Goal: Transaction & Acquisition: Purchase product/service

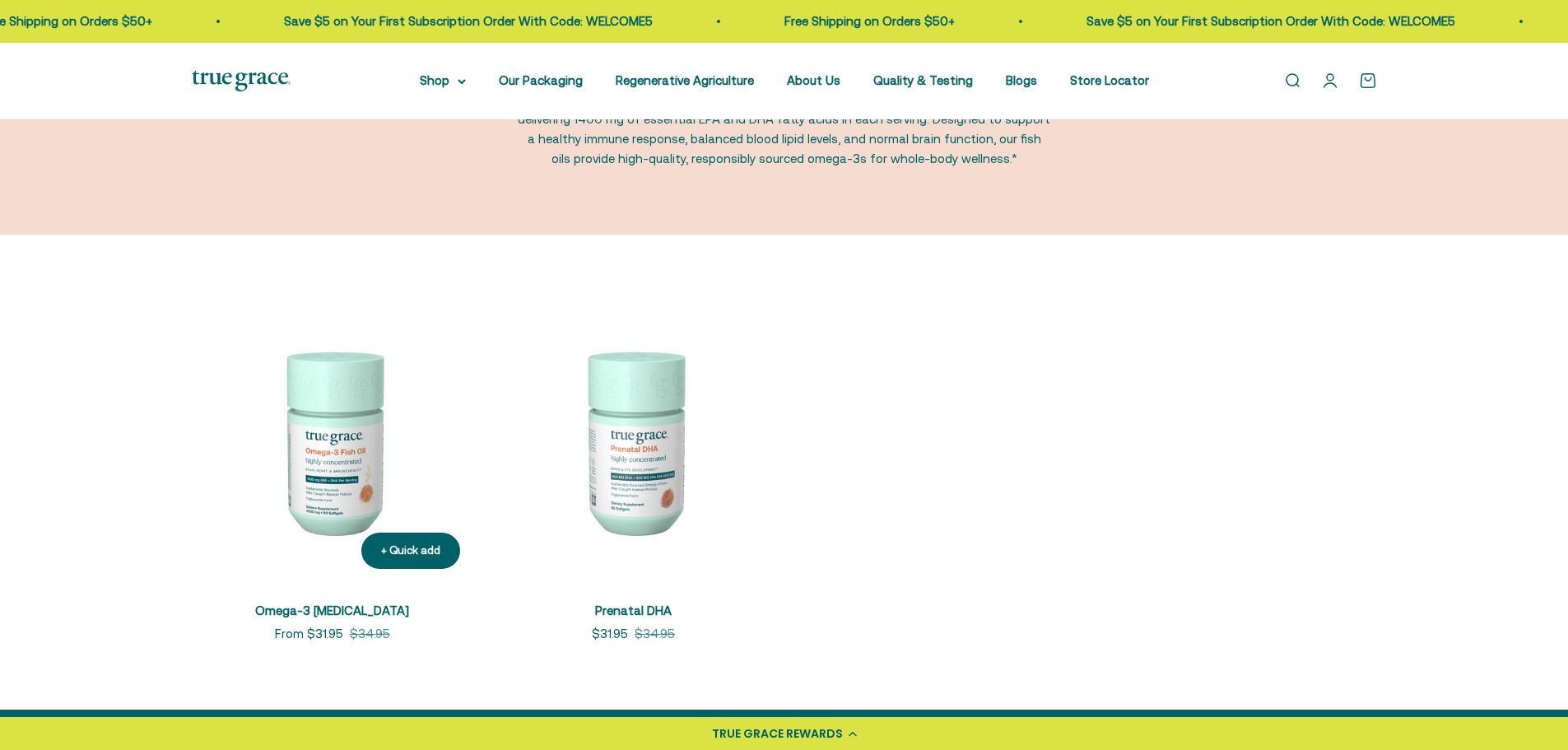
click at [325, 606] on link "Omega-3 [MEDICAL_DATA]" at bounding box center [332, 610] width 154 height 14
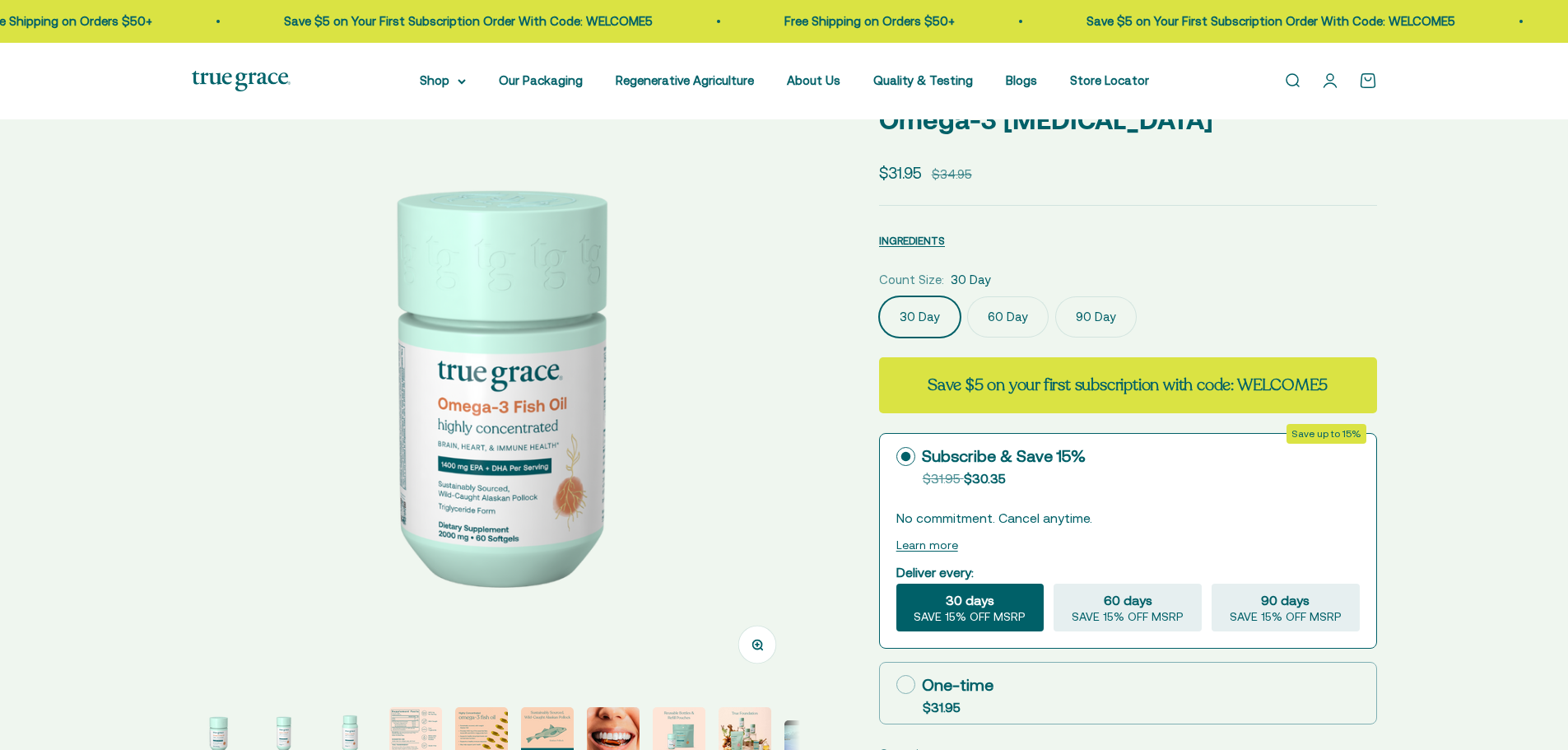
scroll to position [411, 0]
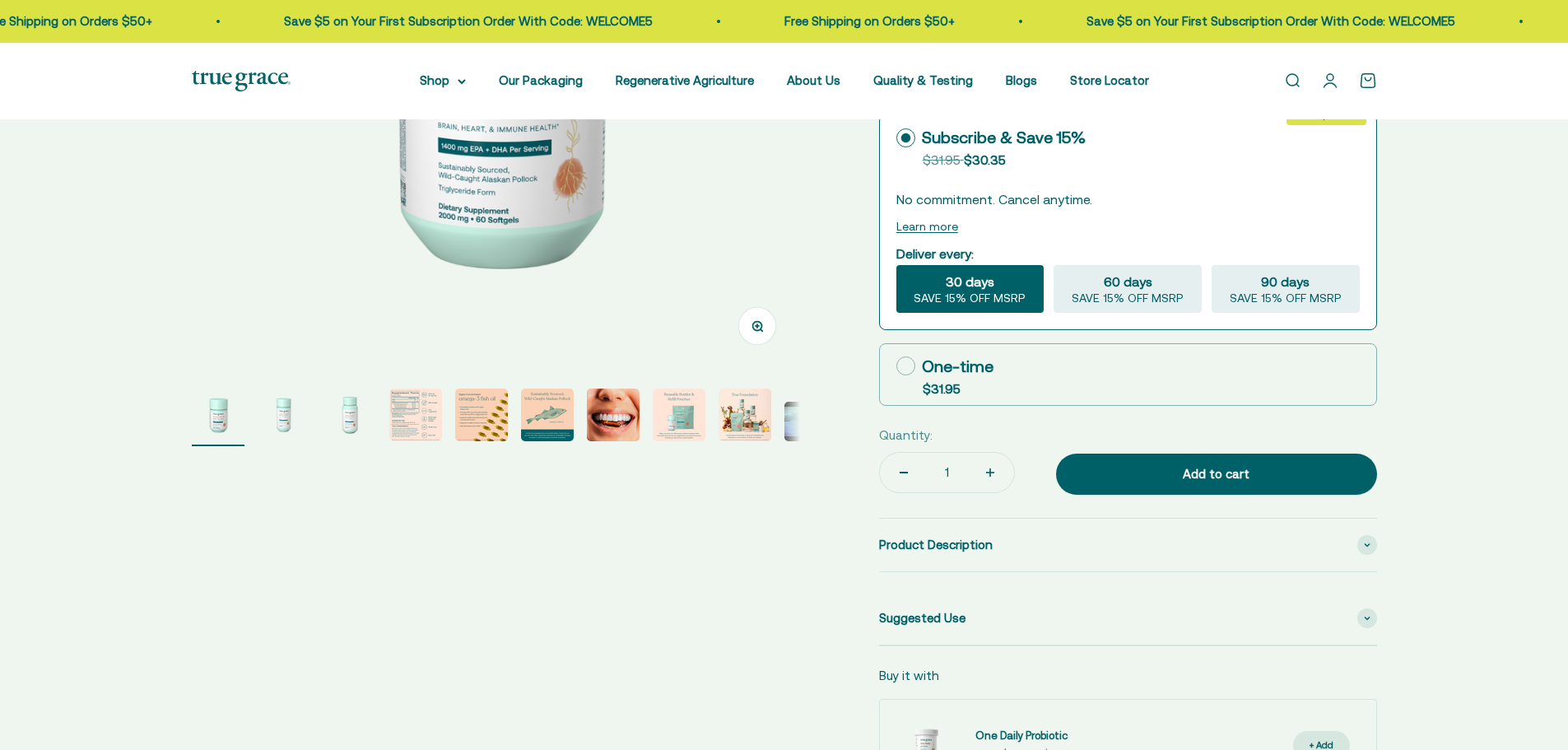
select select "3"
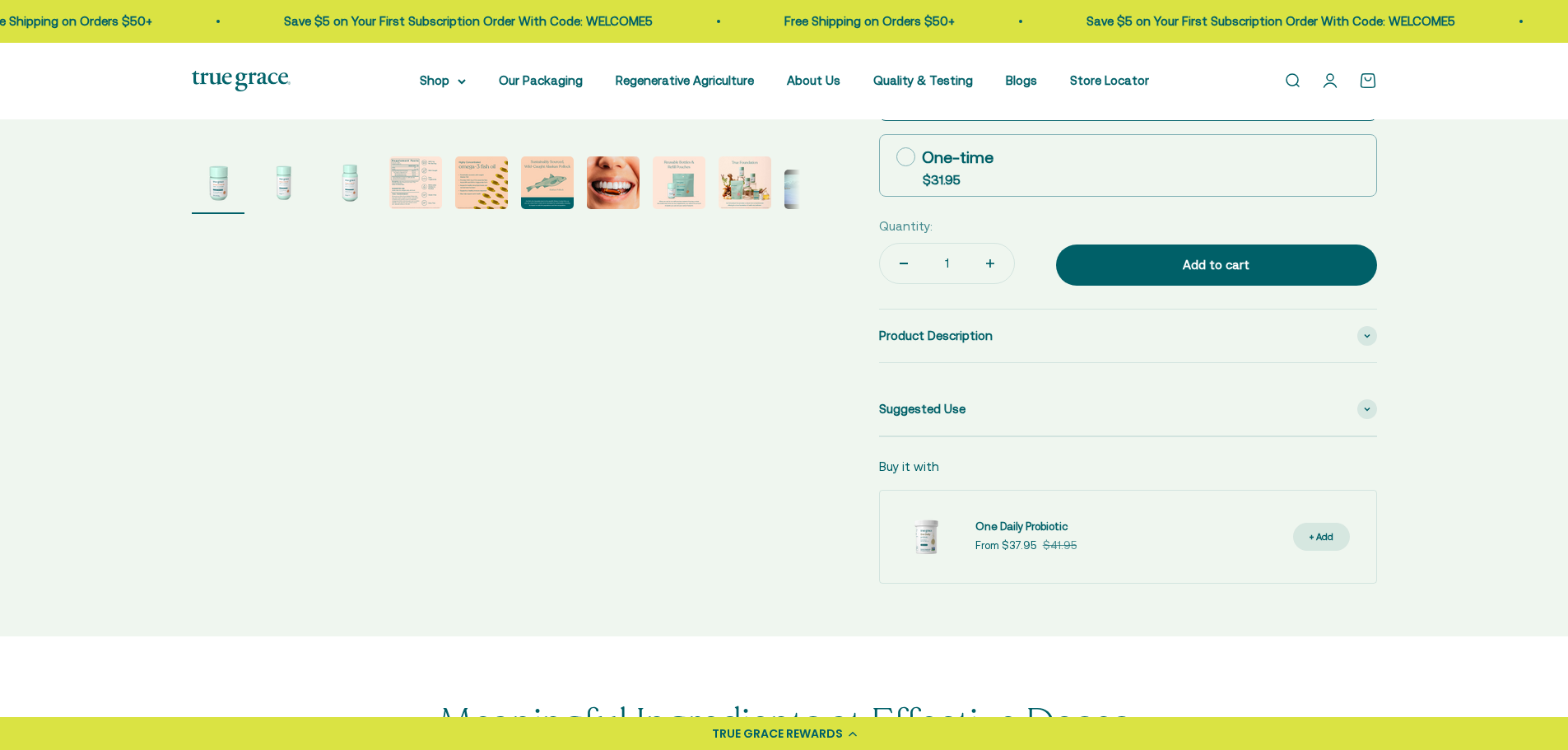
scroll to position [659, 0]
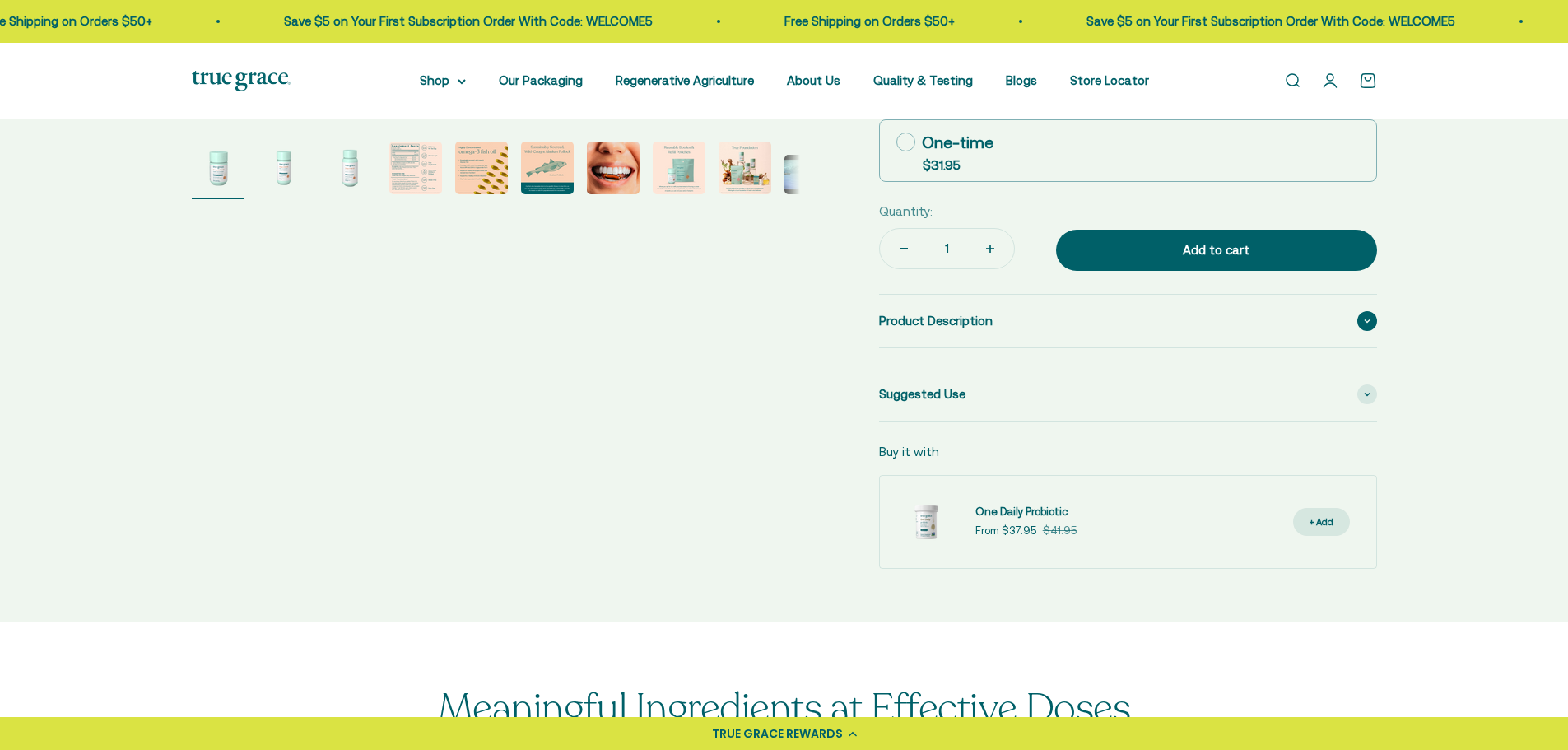
click at [1373, 323] on span at bounding box center [1368, 321] width 20 height 20
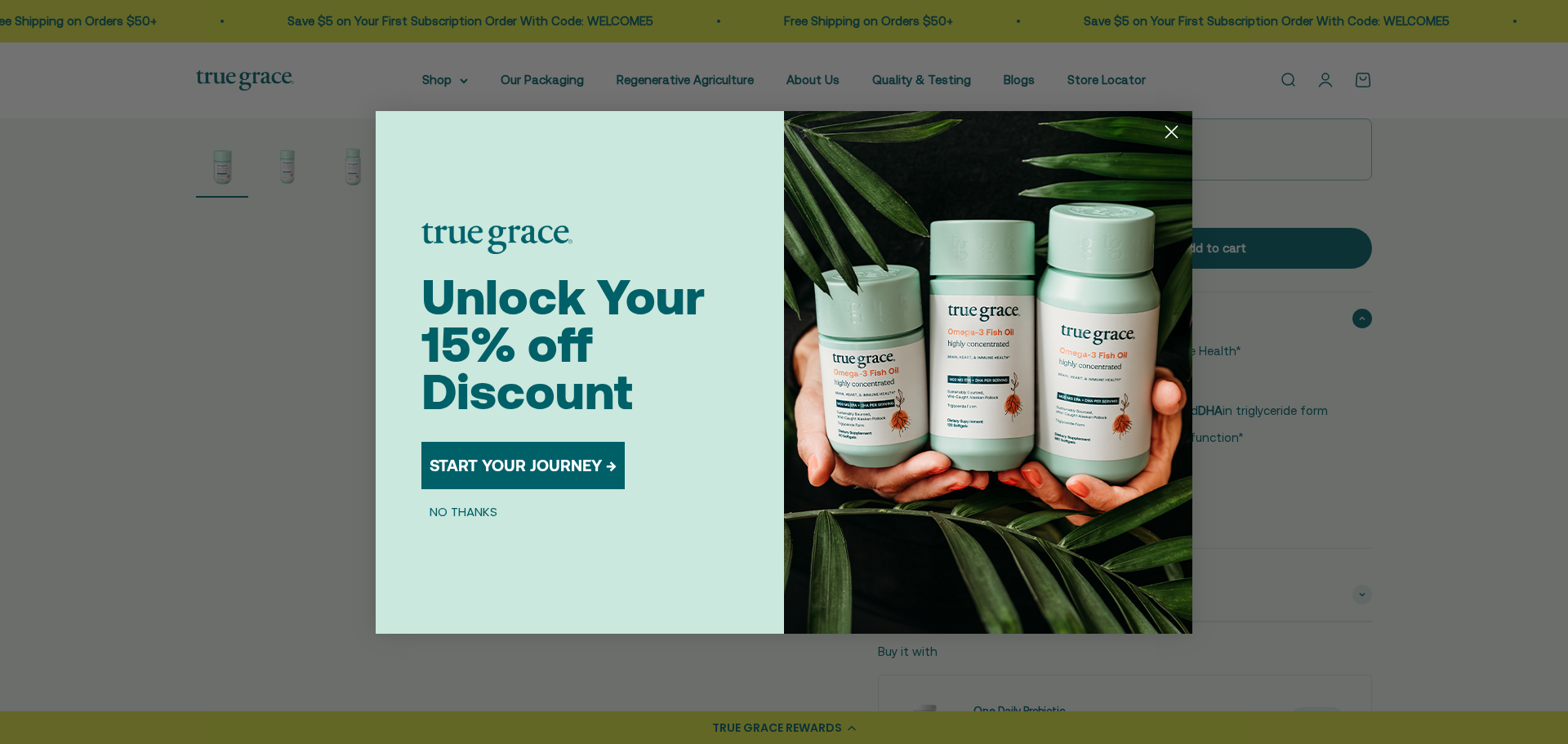
click at [1169, 134] on icon "Close dialog" at bounding box center [1172, 132] width 11 height 11
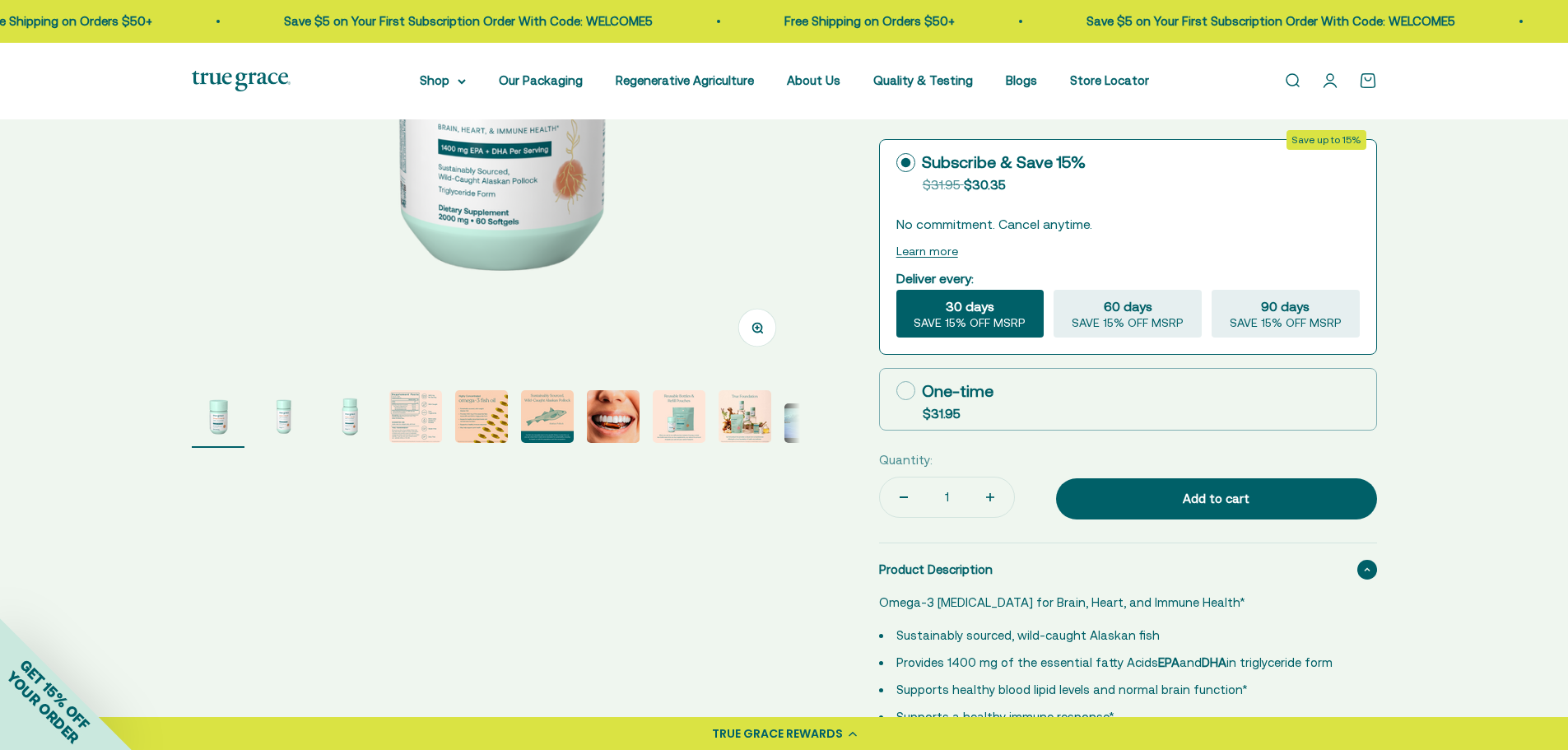
scroll to position [411, 0]
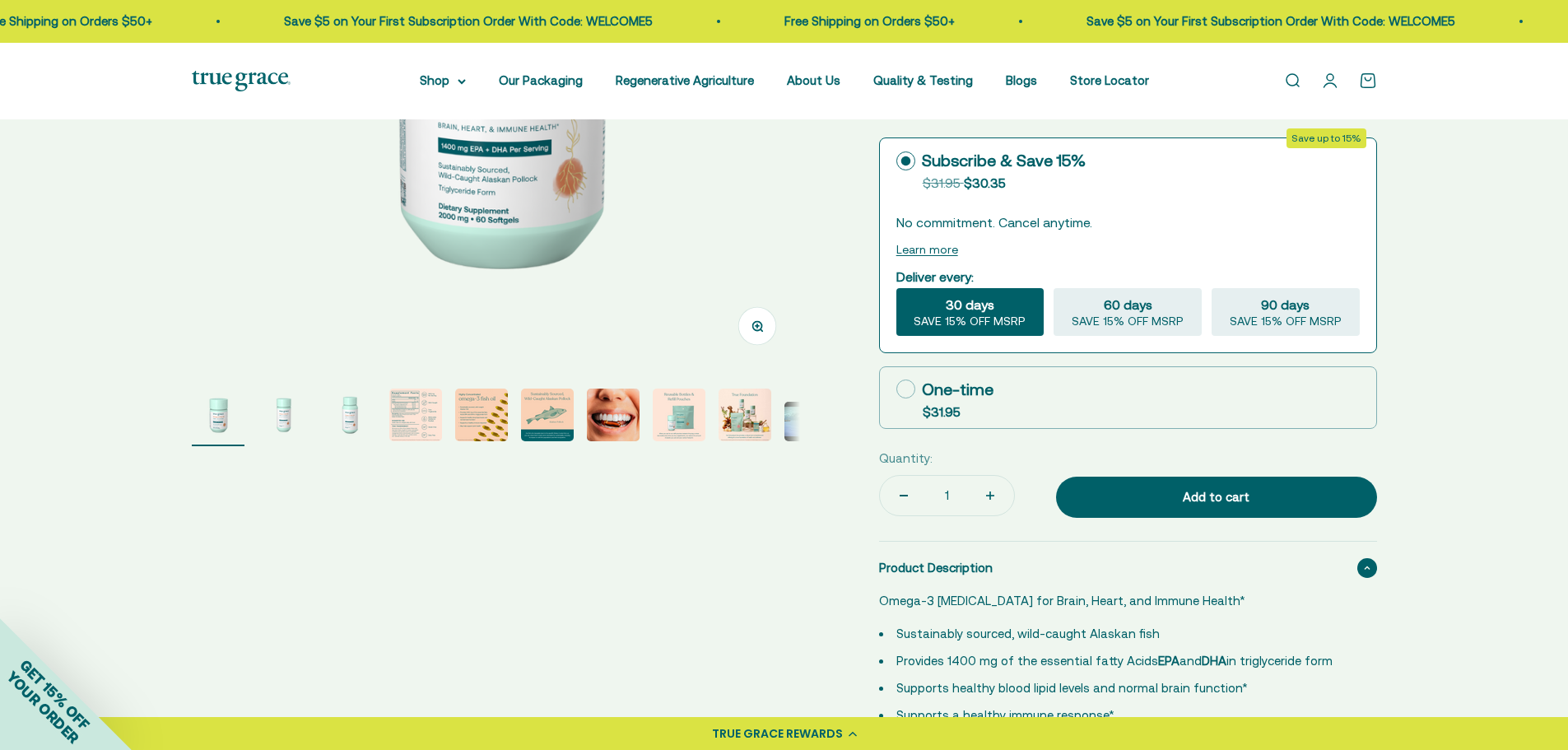
click at [253, 415] on page-dots at bounding box center [496, 417] width 608 height 58
click at [289, 415] on img "Go to item 2" at bounding box center [284, 415] width 53 height 53
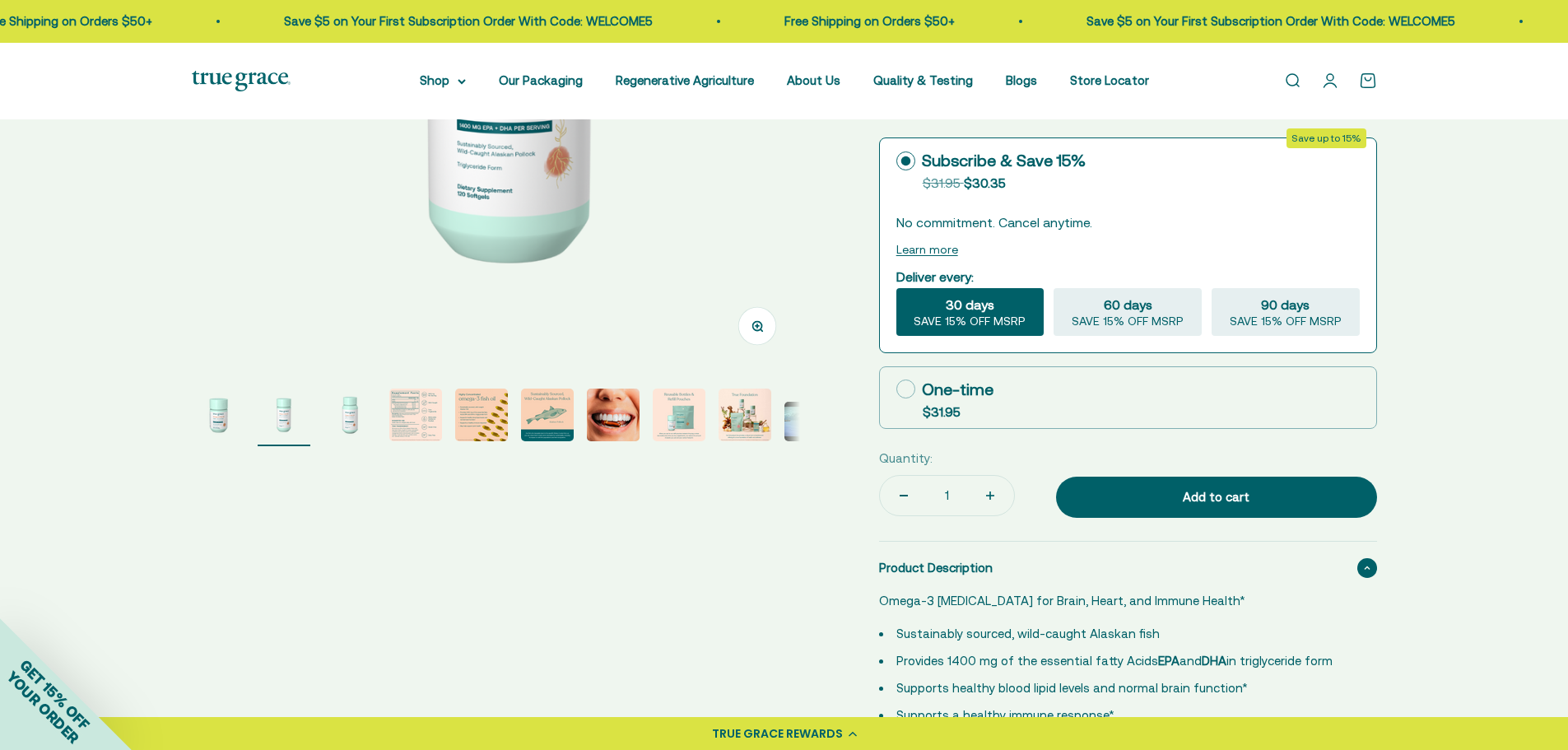
scroll to position [0, 628]
click at [319, 427] on page-dots at bounding box center [496, 417] width 608 height 58
click at [324, 416] on img "Go to item 3" at bounding box center [350, 415] width 53 height 53
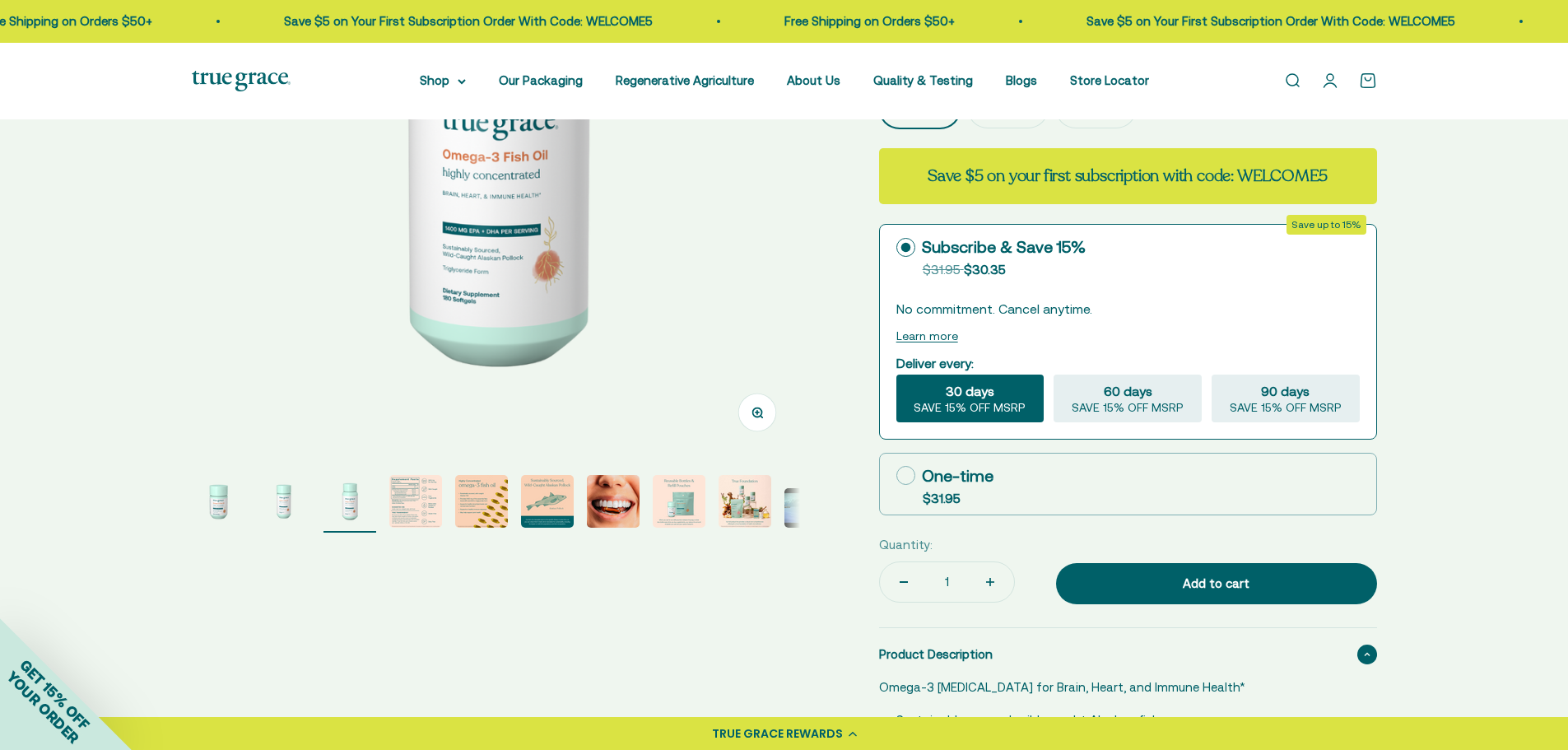
scroll to position [411, 0]
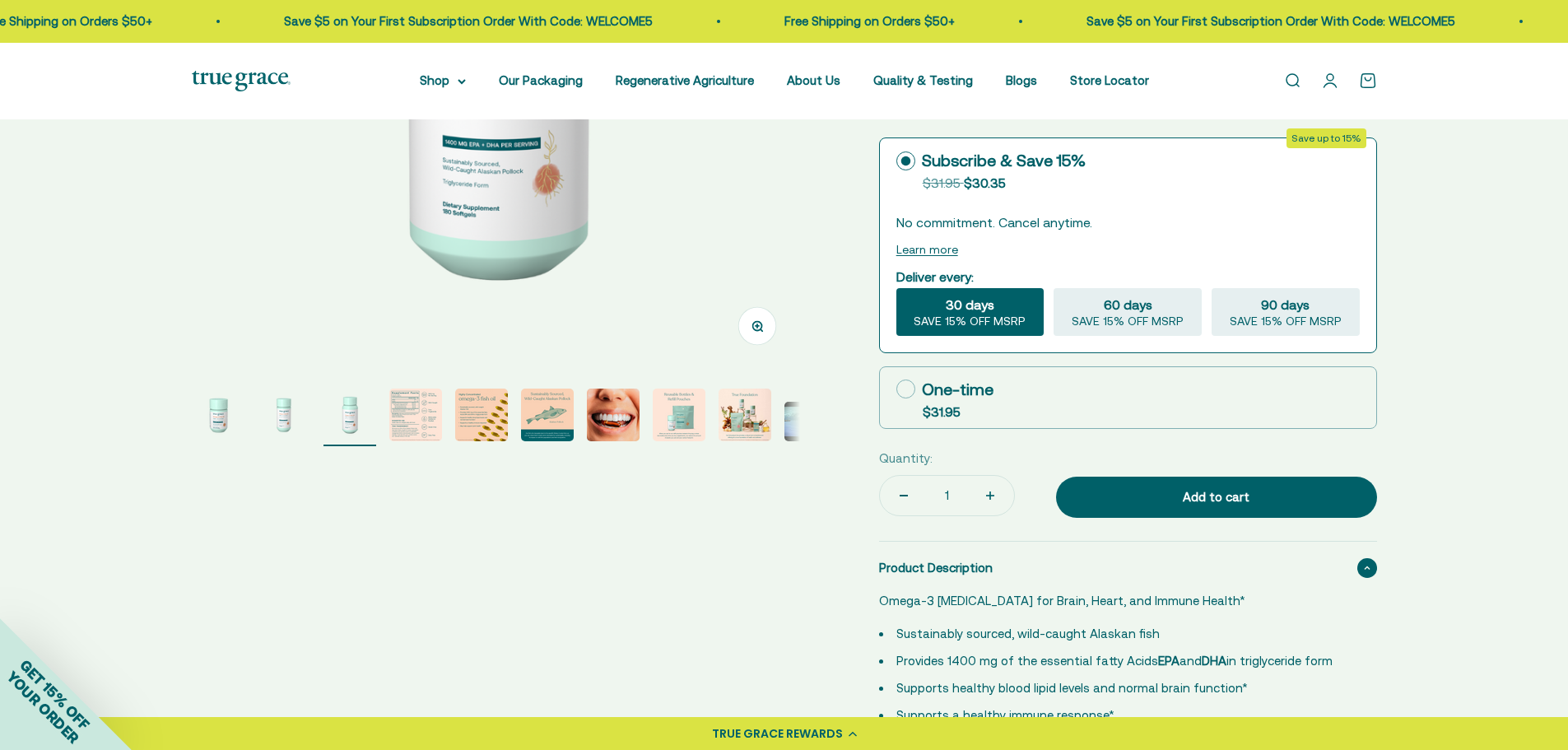
click at [422, 415] on img "Go to item 4" at bounding box center [415, 415] width 53 height 53
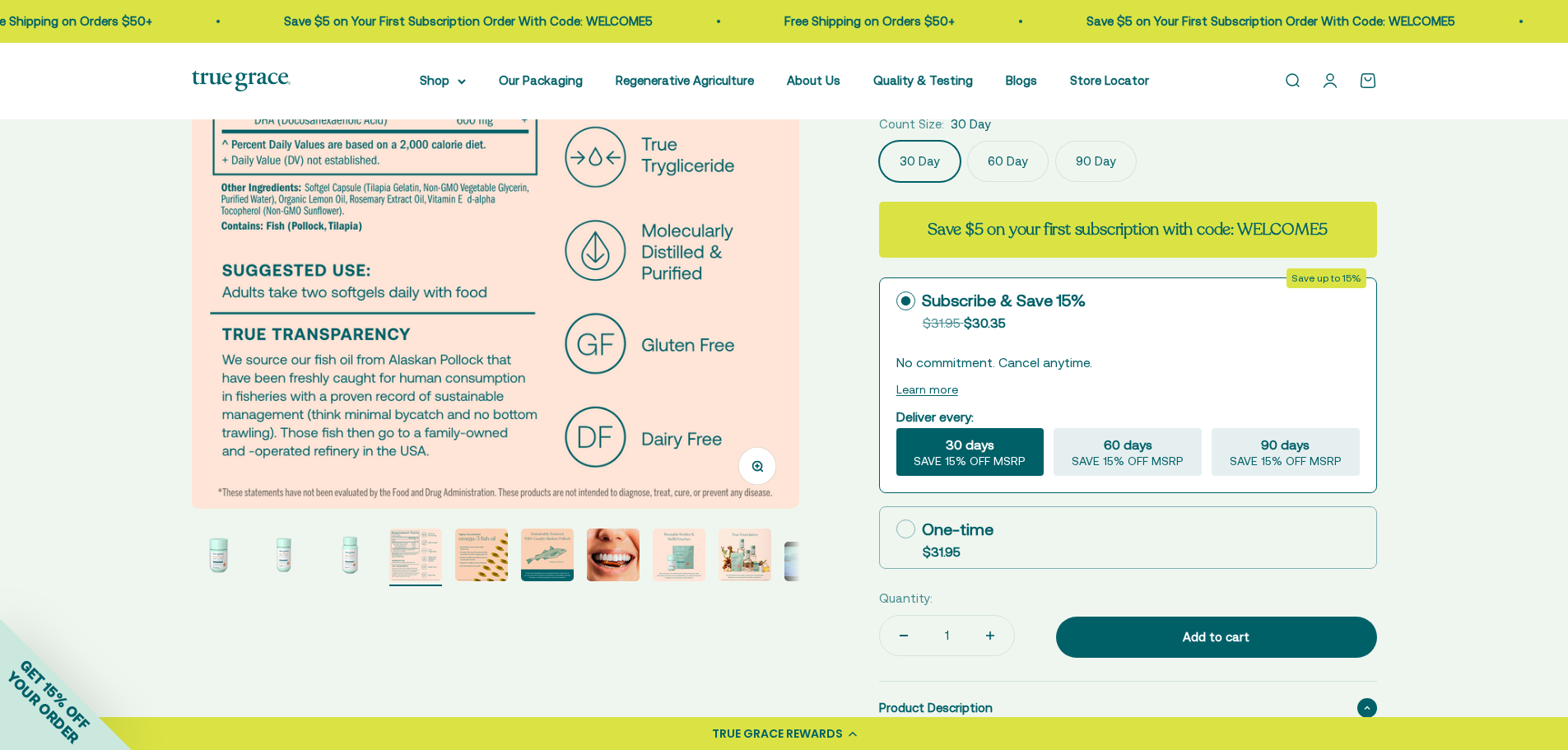
scroll to position [329, 0]
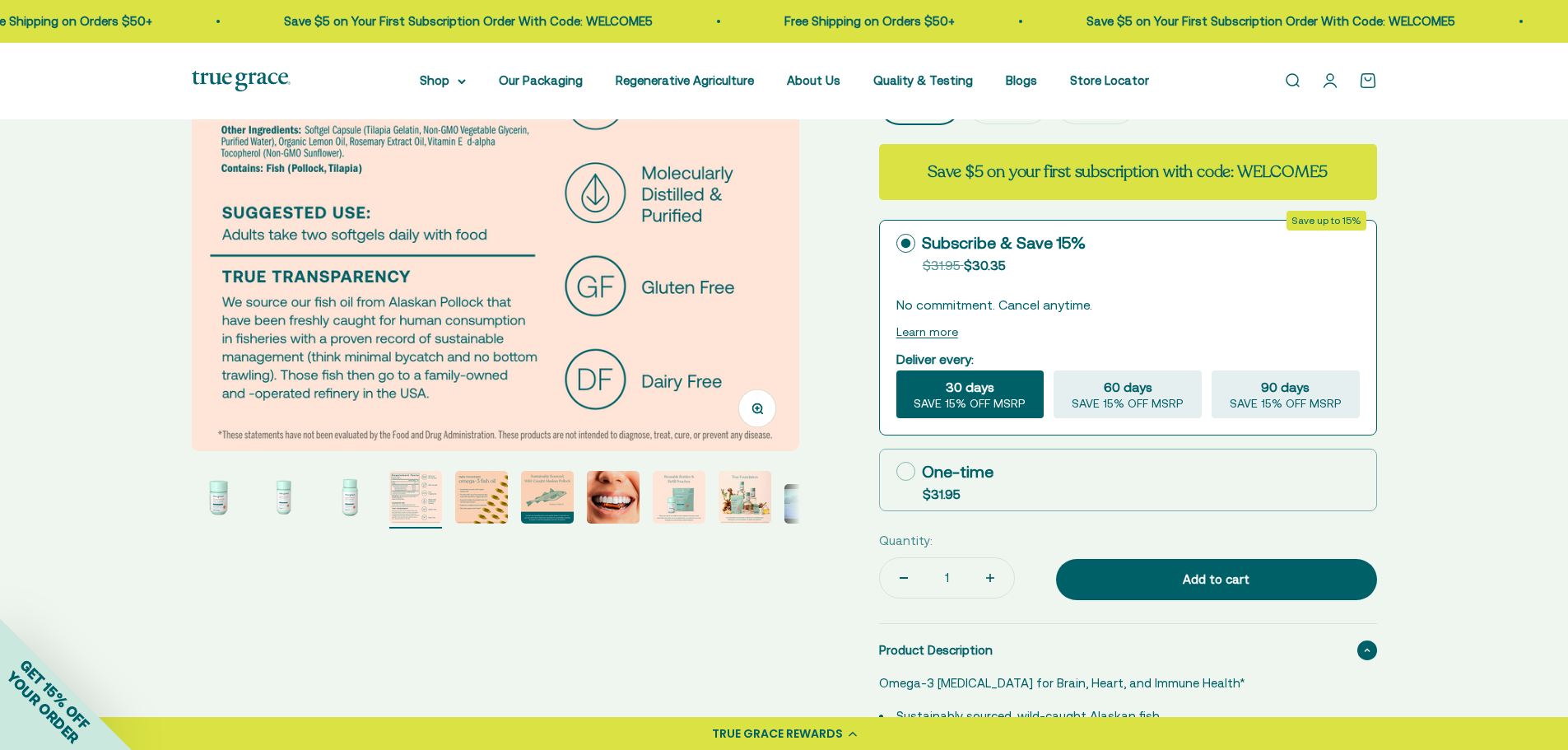
click at [465, 510] on img "Go to item 5" at bounding box center [481, 497] width 53 height 53
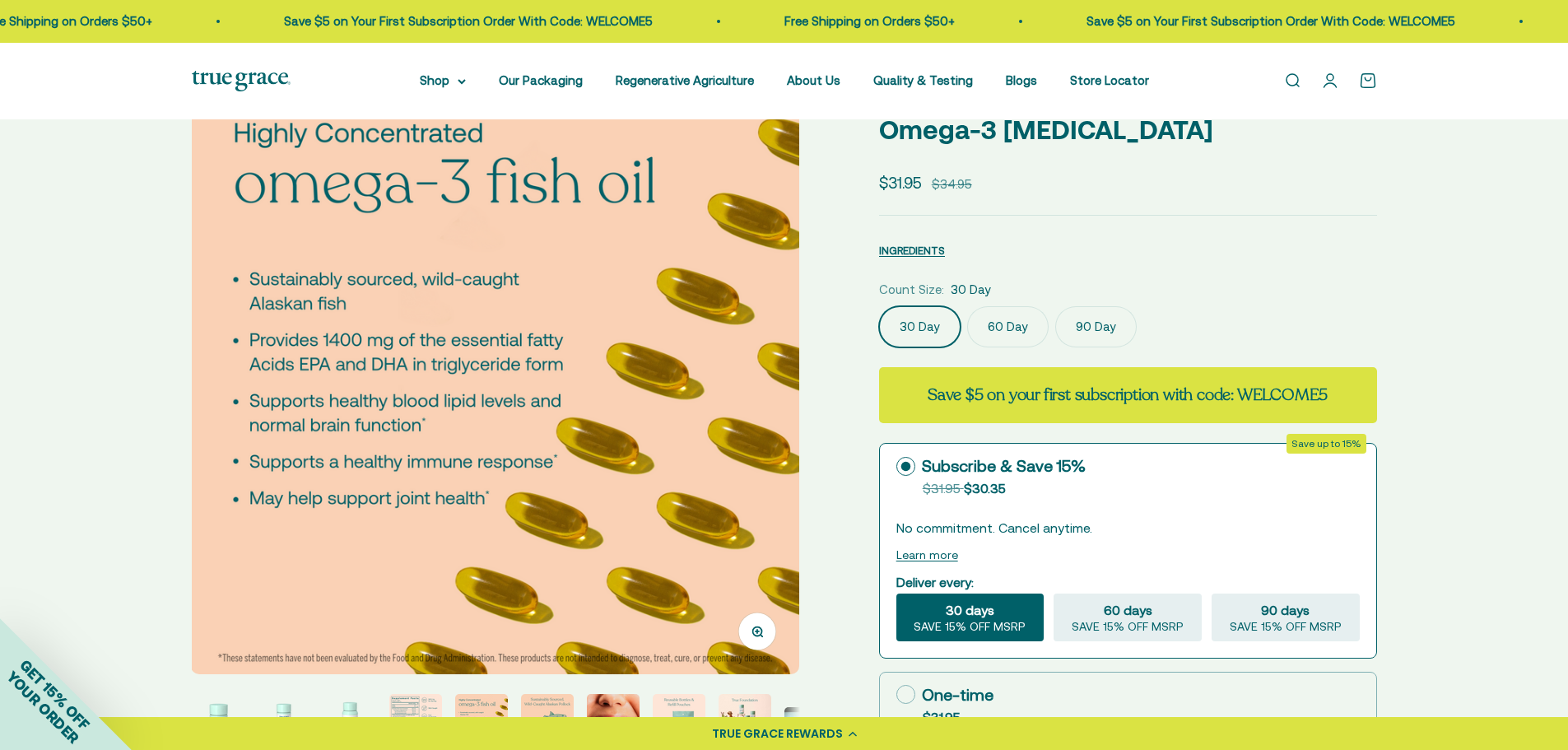
scroll to position [494, 0]
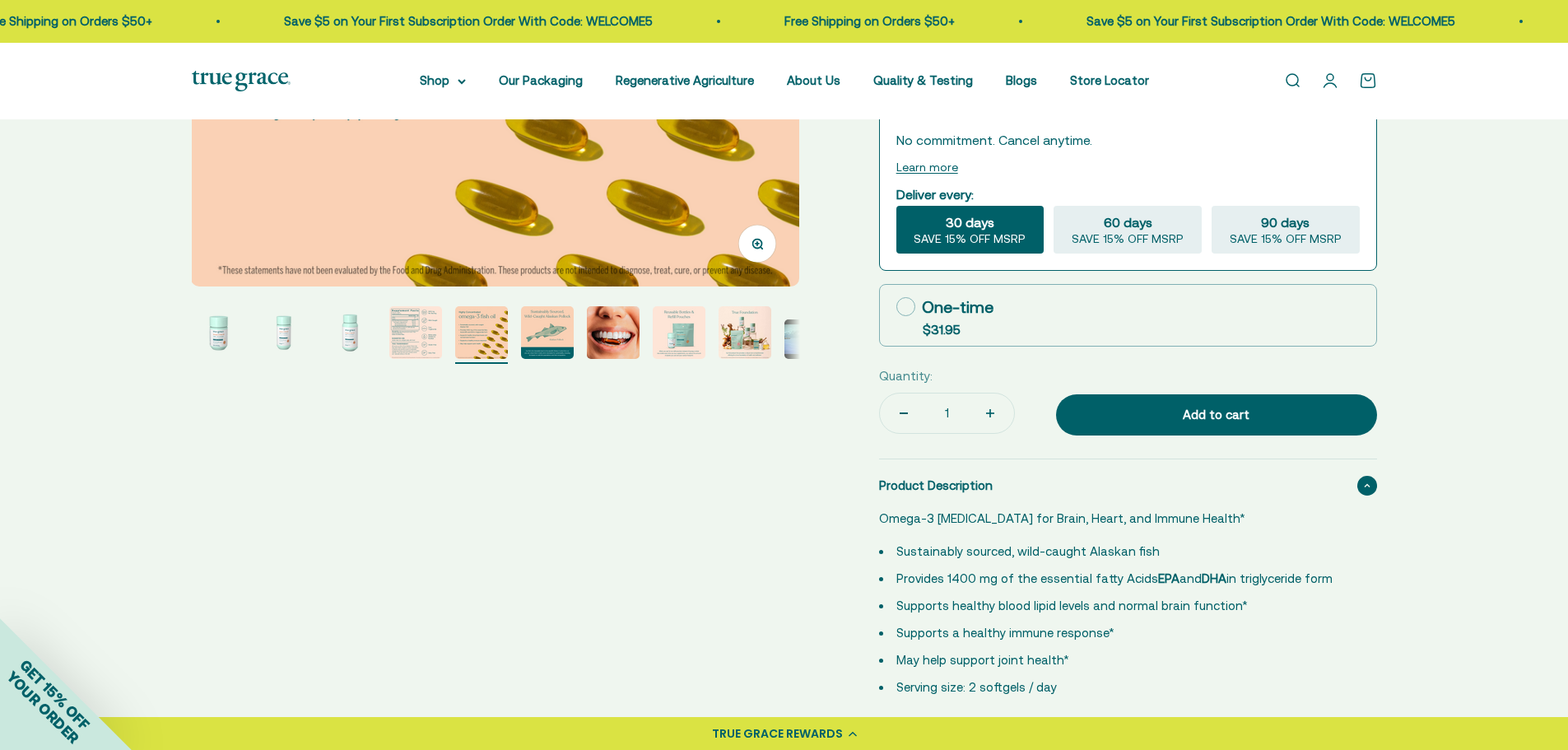
click at [609, 312] on img "Go to item 7" at bounding box center [613, 332] width 53 height 53
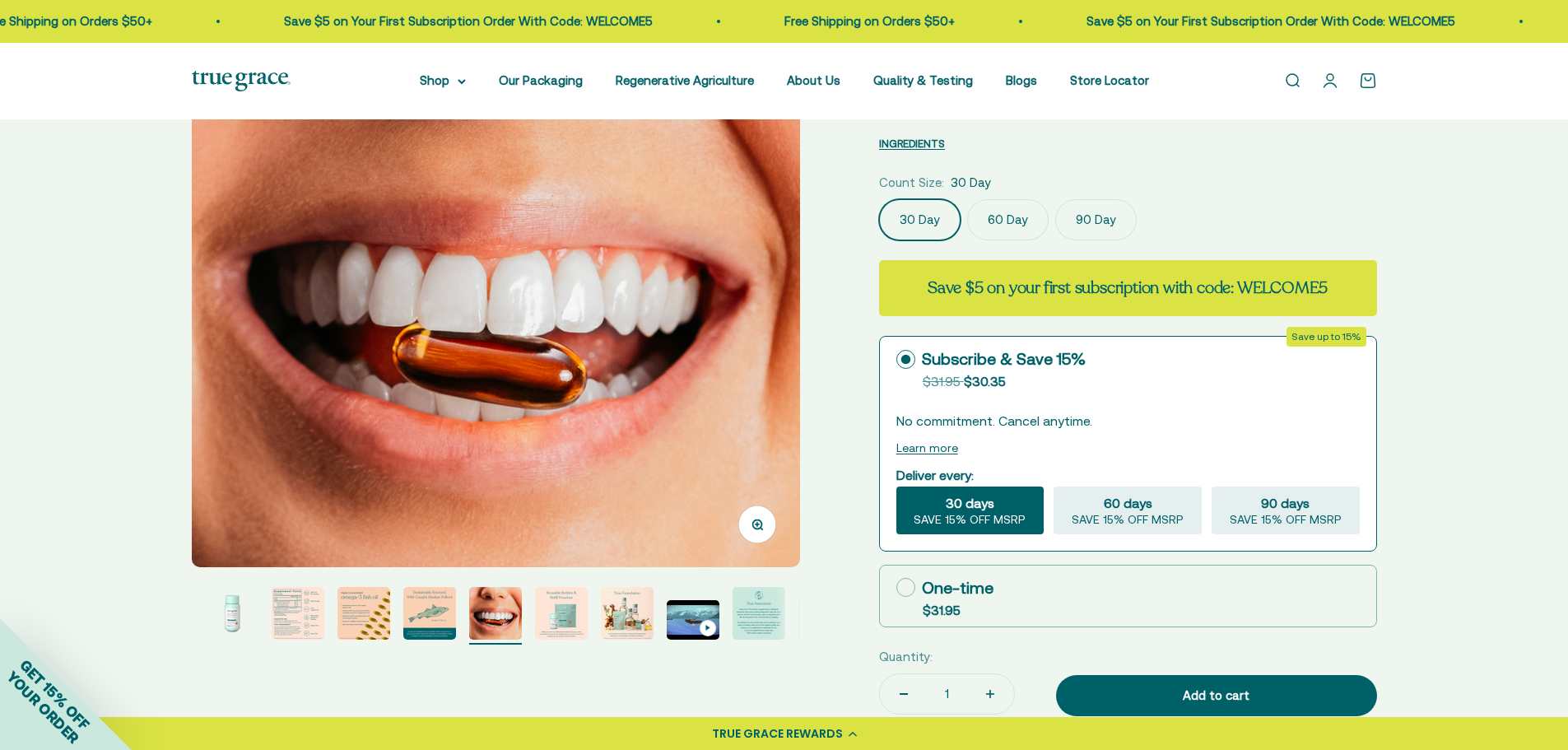
scroll to position [165, 0]
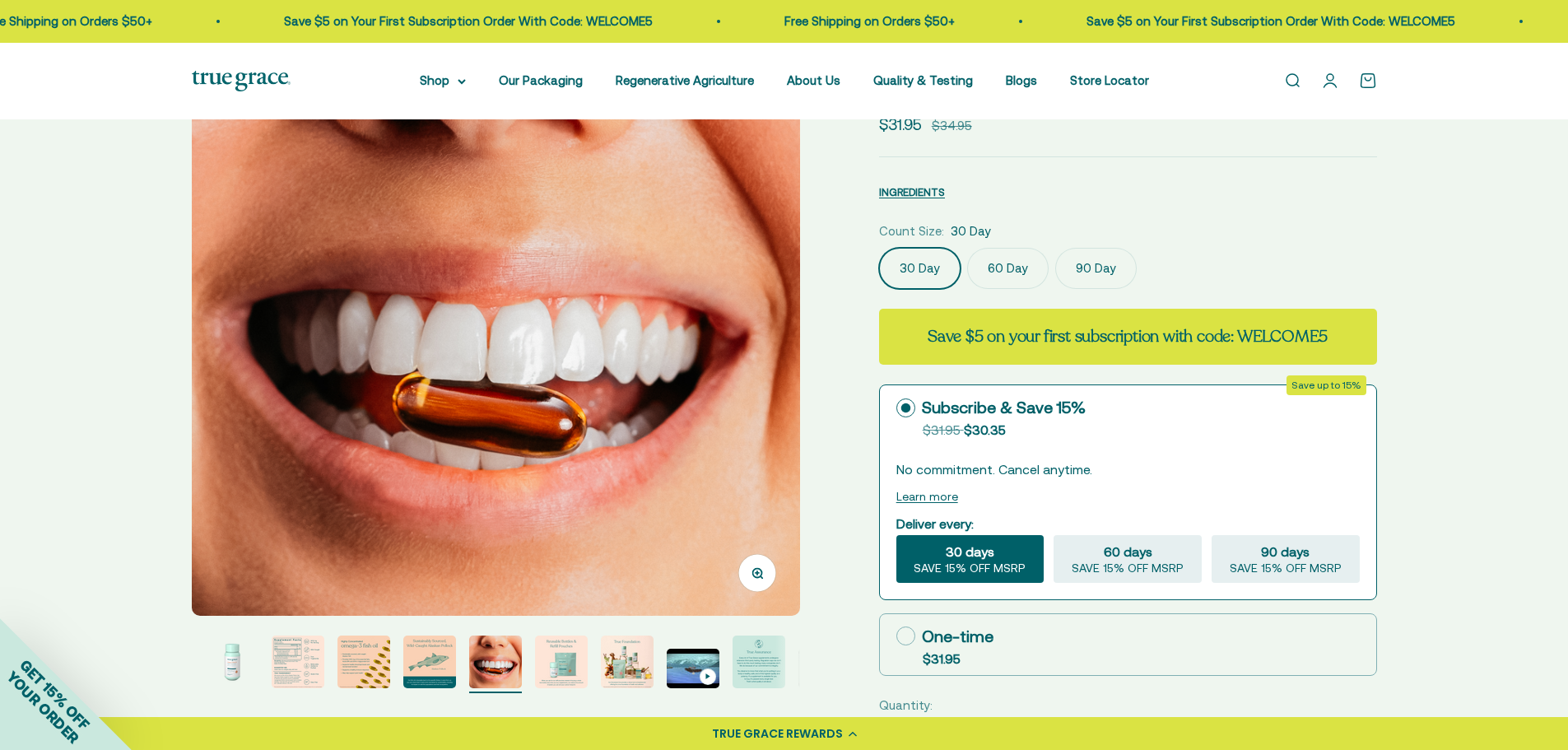
click at [570, 663] on img "Go to item 8" at bounding box center [561, 662] width 53 height 53
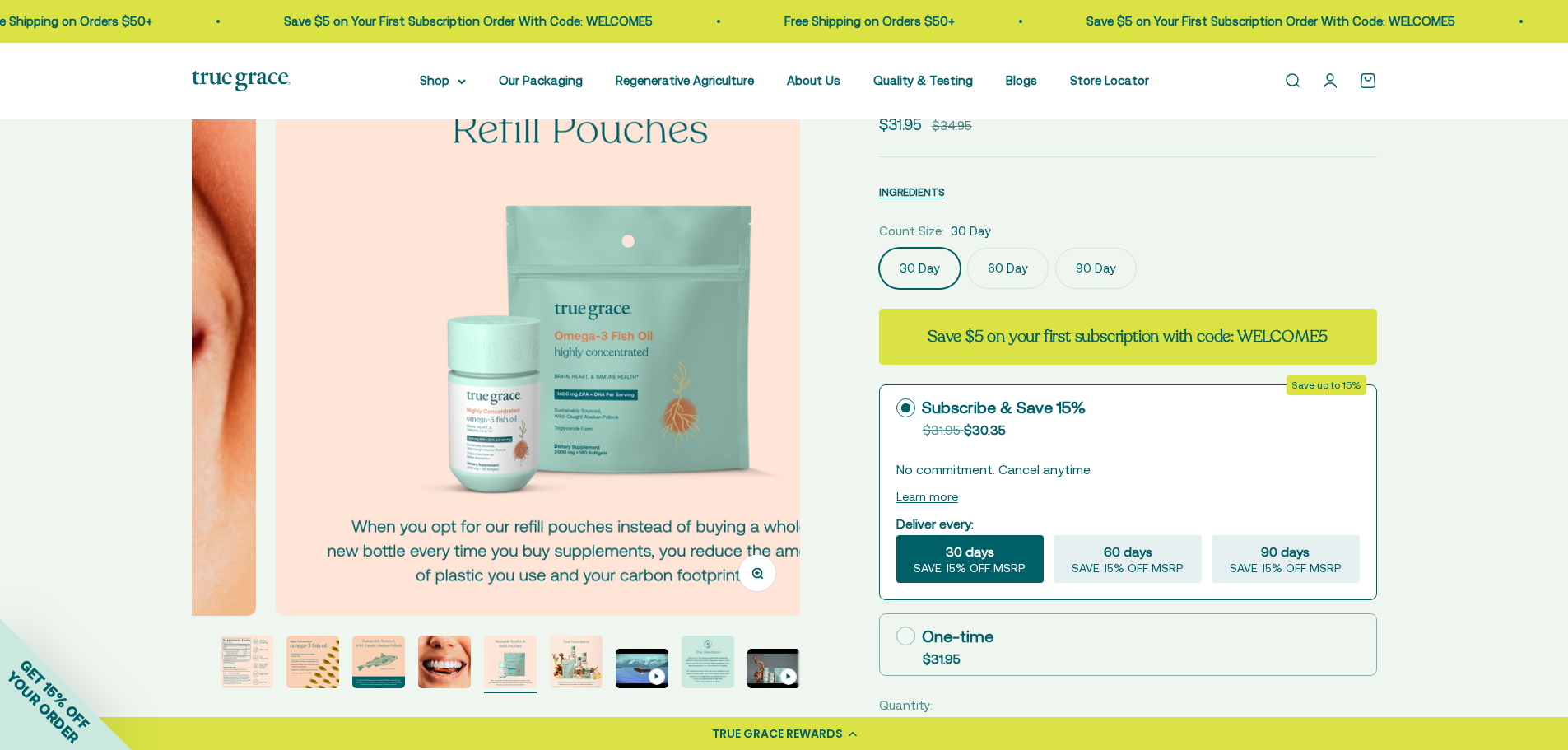
scroll to position [0, 4397]
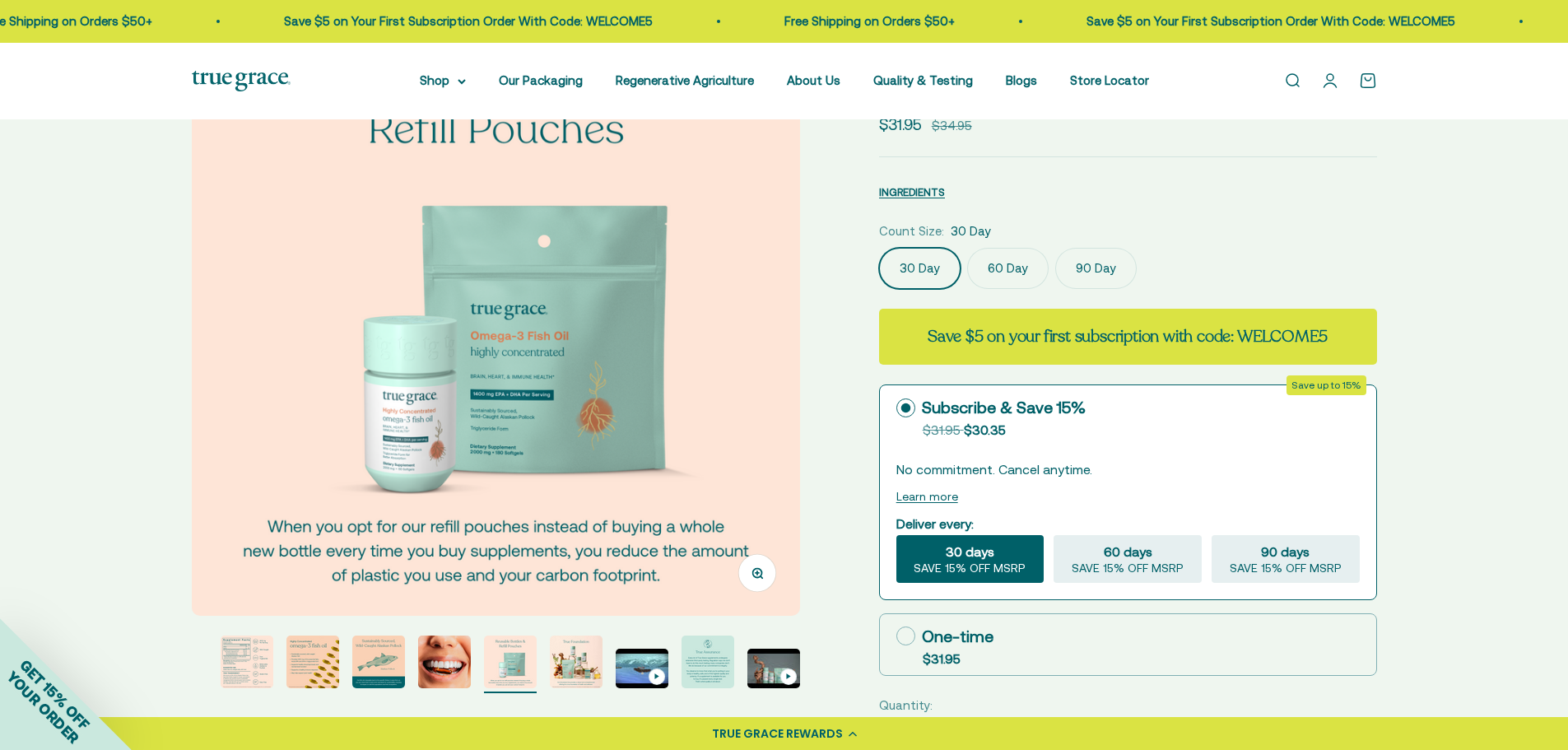
click at [642, 658] on img "Go to item 10" at bounding box center [642, 668] width 53 height 40
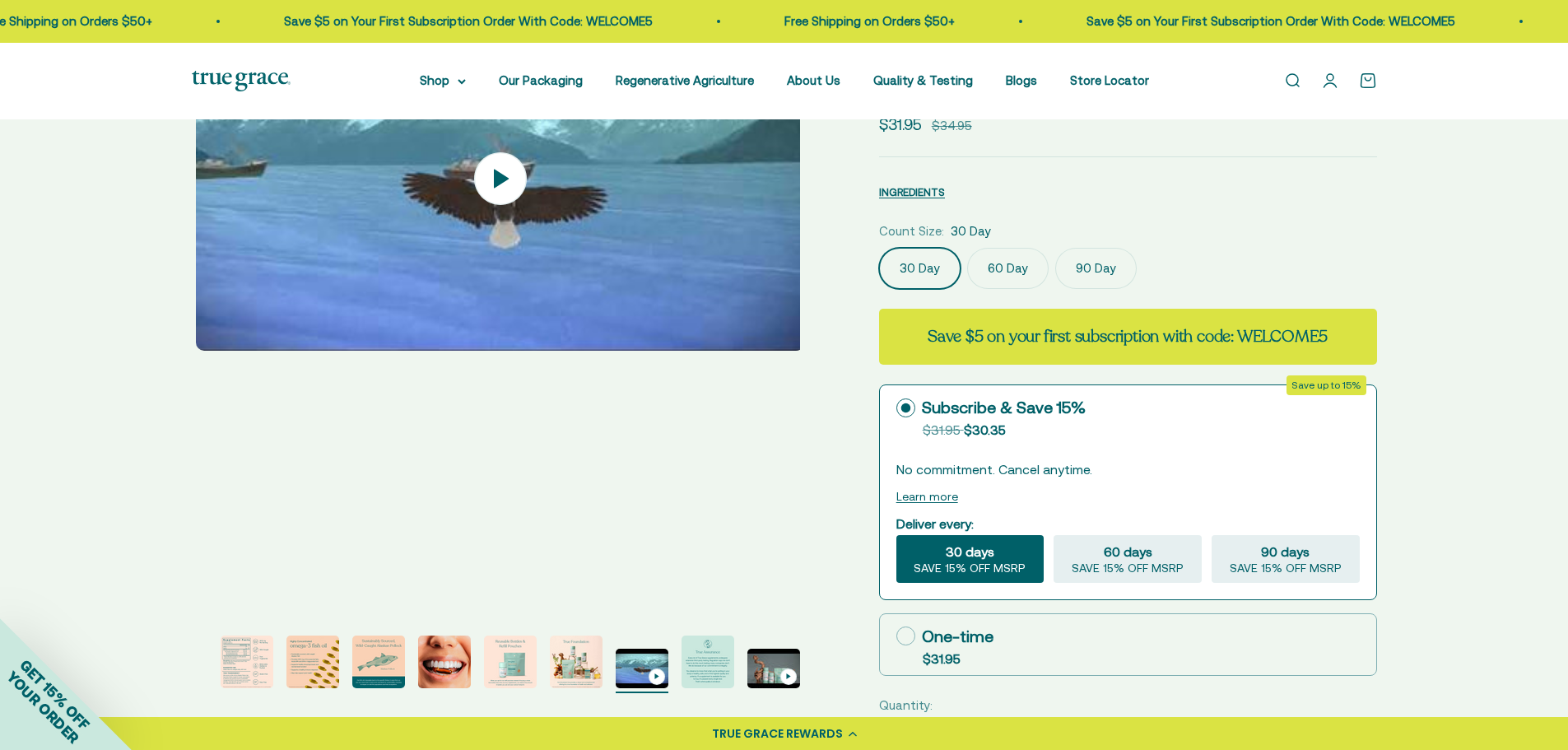
scroll to position [0, 5655]
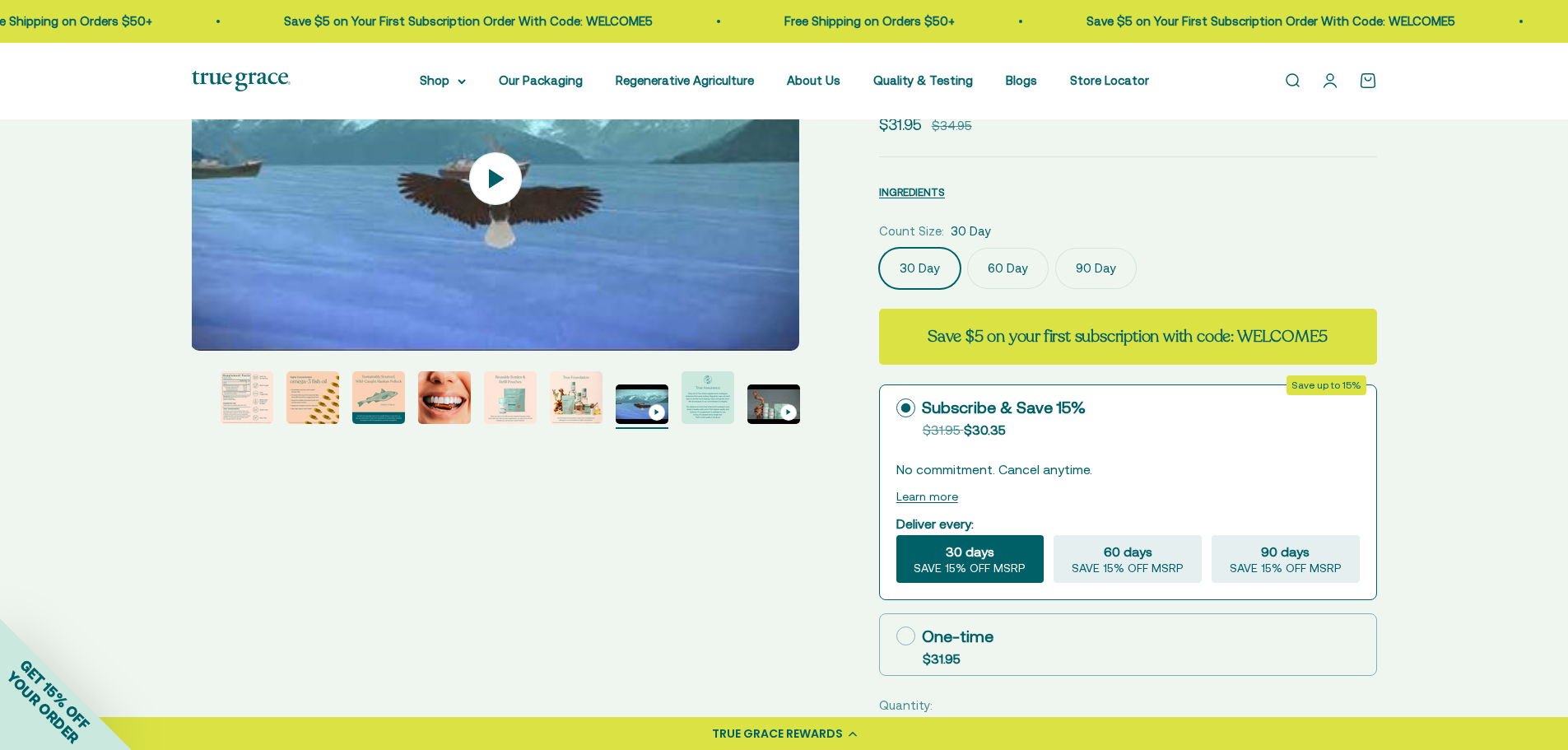
click at [707, 415] on img "Go to item 11" at bounding box center [708, 397] width 53 height 53
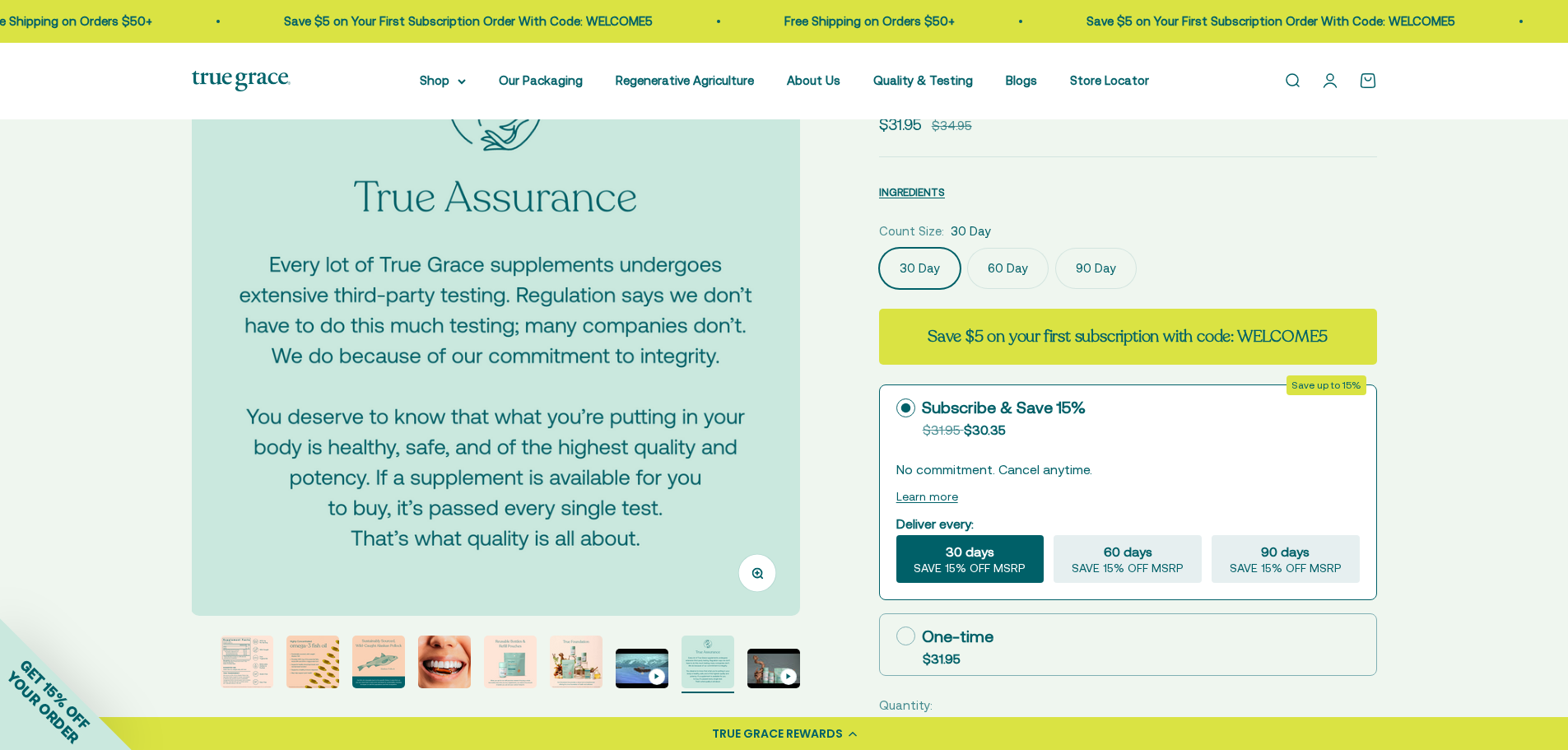
click at [765, 399] on img at bounding box center [495, 312] width 608 height 608
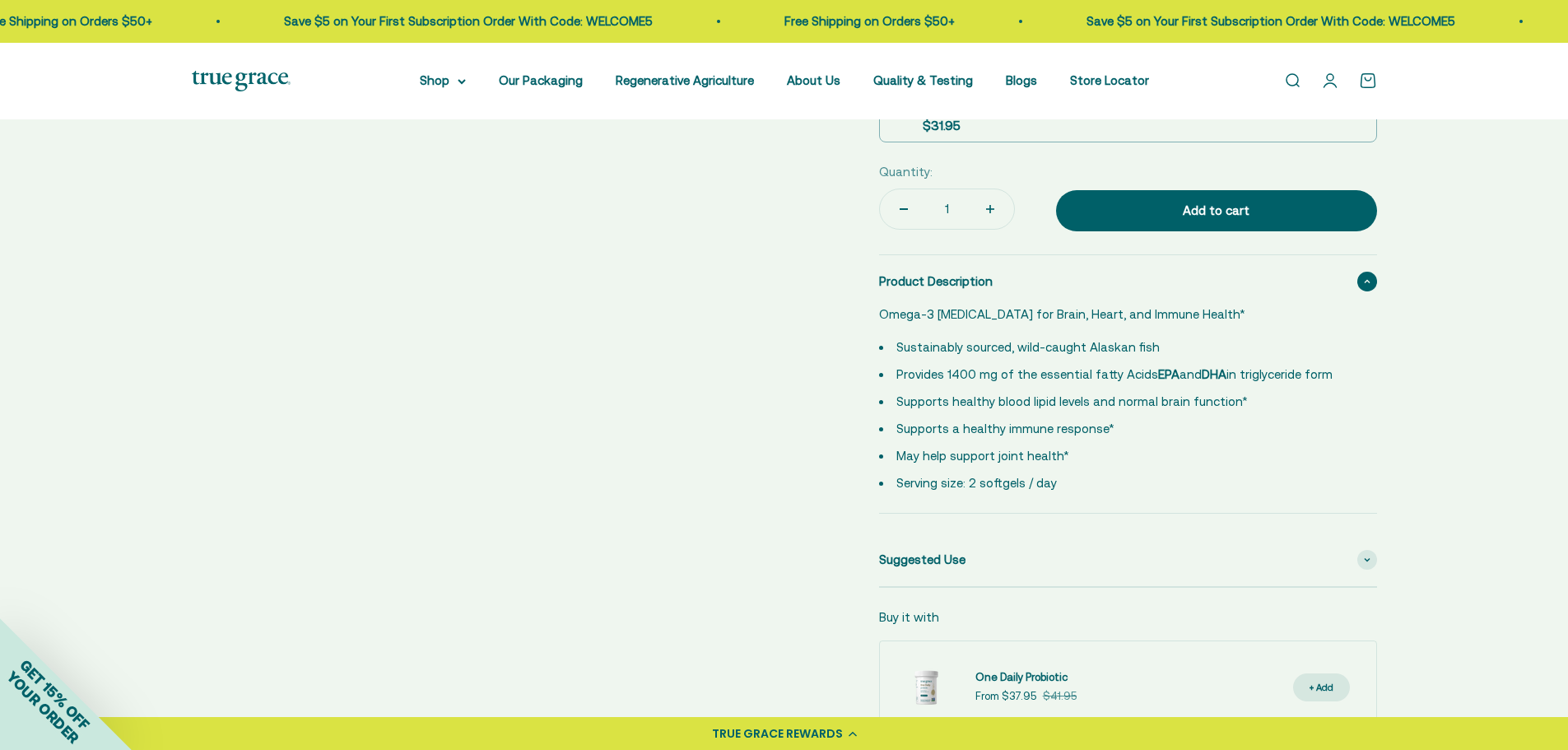
scroll to position [905, 0]
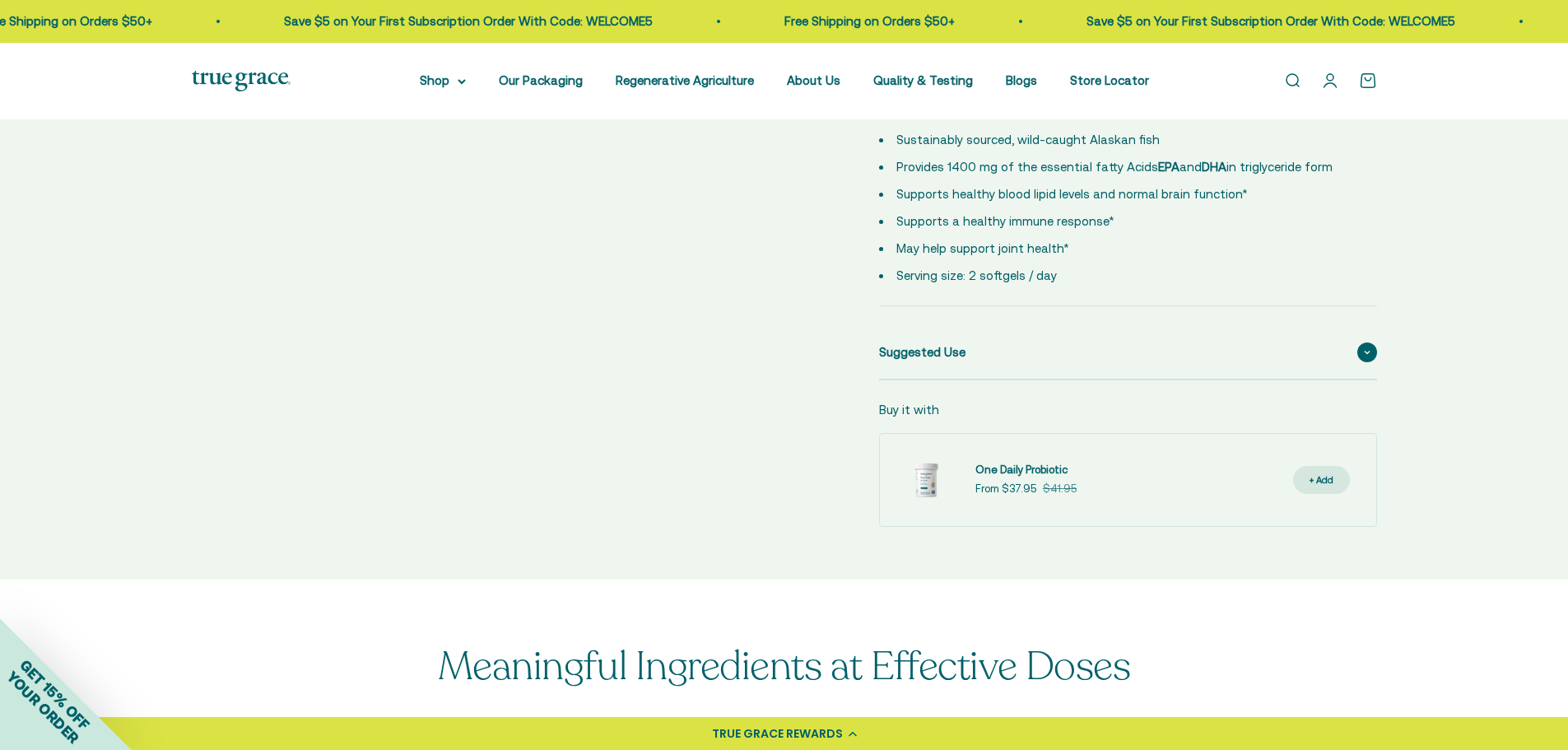
click at [1350, 353] on div "Suggested Use" at bounding box center [1128, 352] width 498 height 53
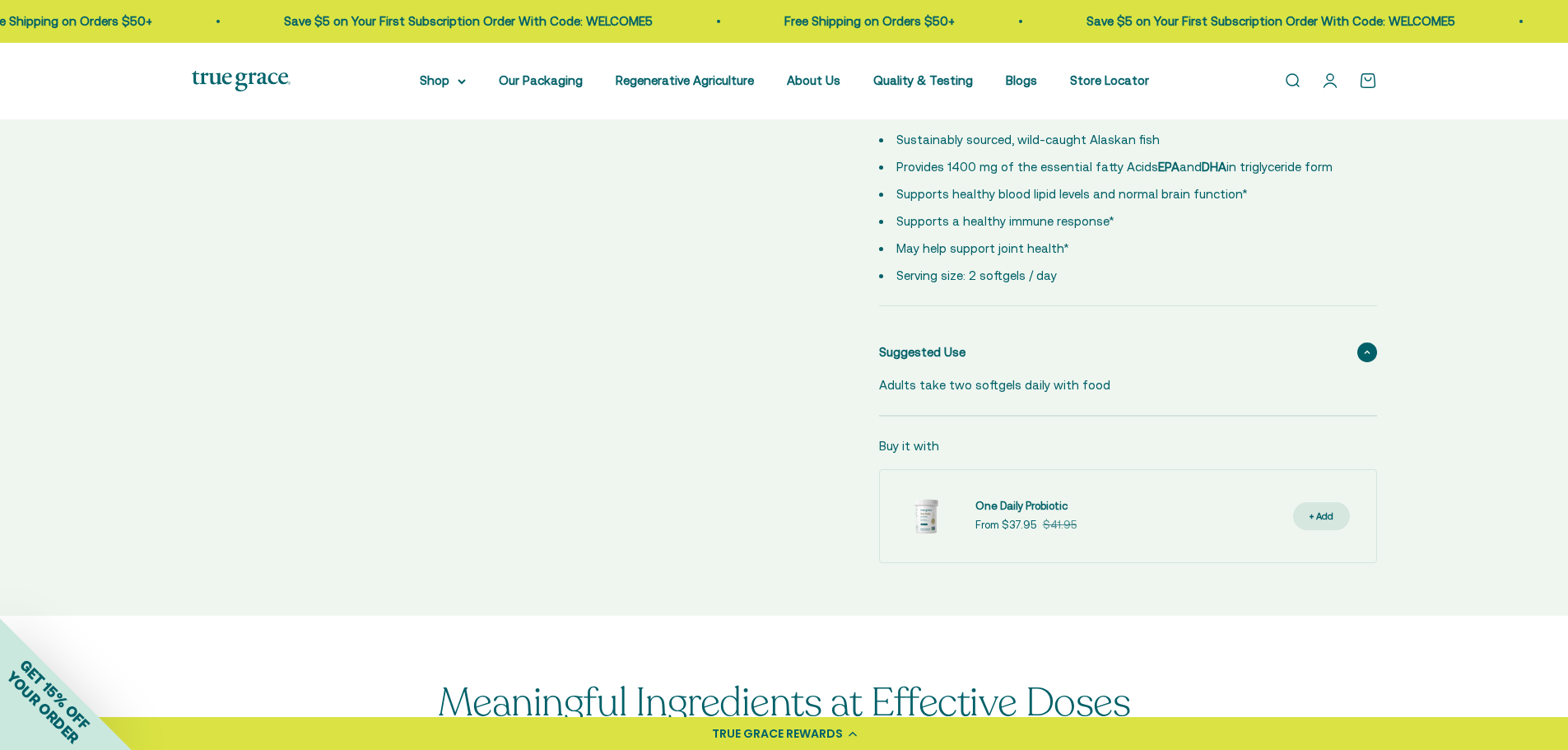
click at [1350, 353] on div "Suggested Use" at bounding box center [1128, 352] width 498 height 53
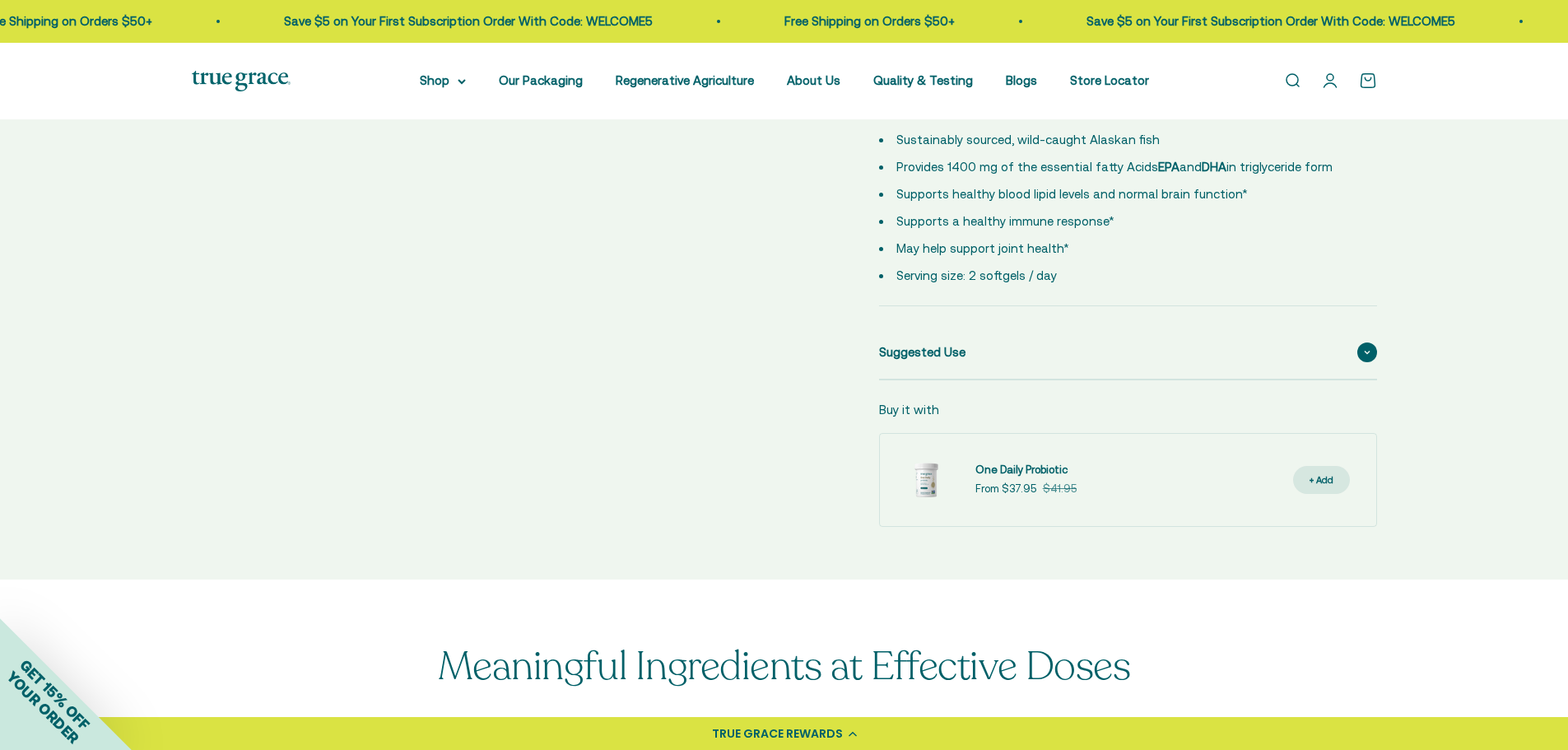
click at [1350, 353] on div "Suggested Use" at bounding box center [1128, 352] width 498 height 53
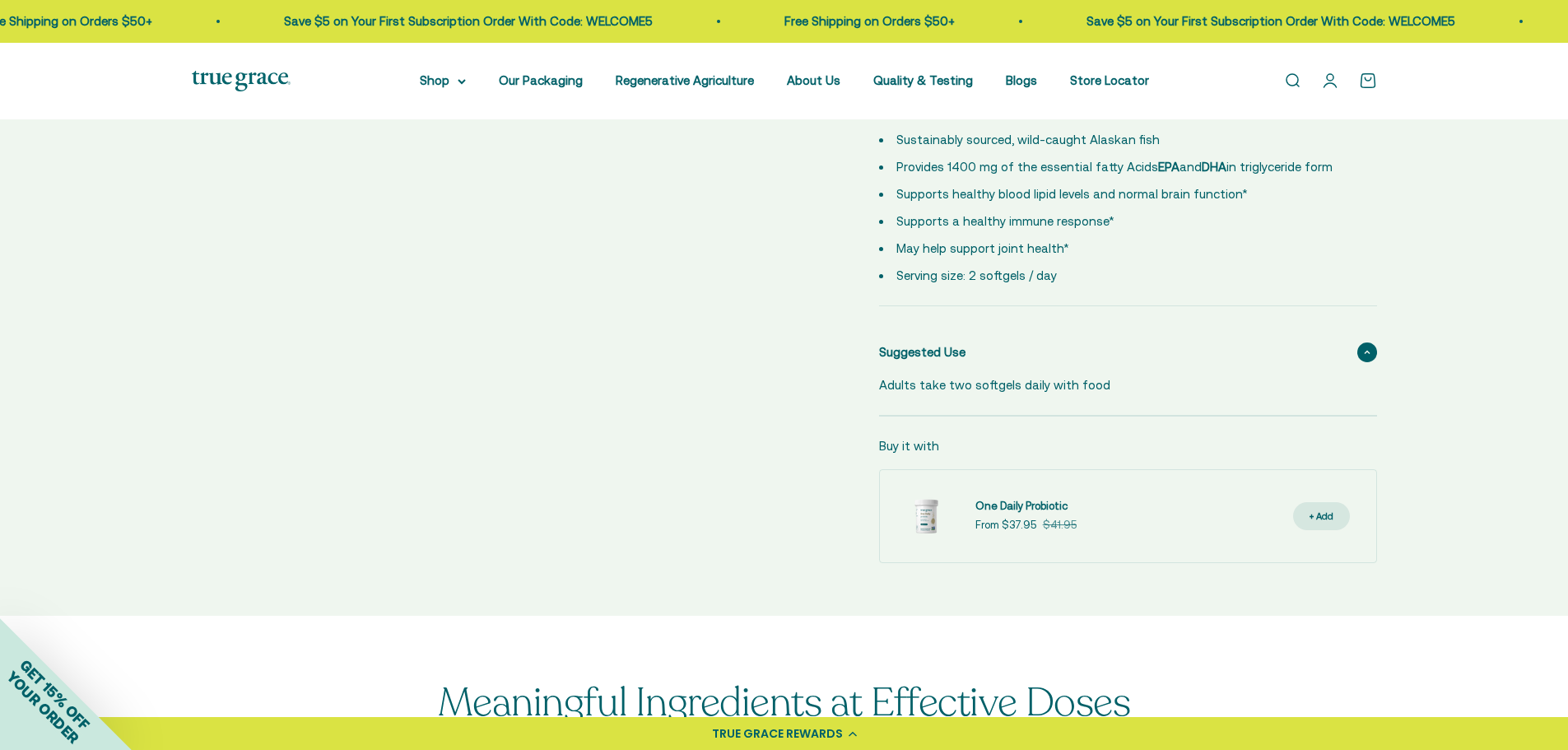
click at [1350, 353] on div "Suggested Use" at bounding box center [1128, 352] width 498 height 53
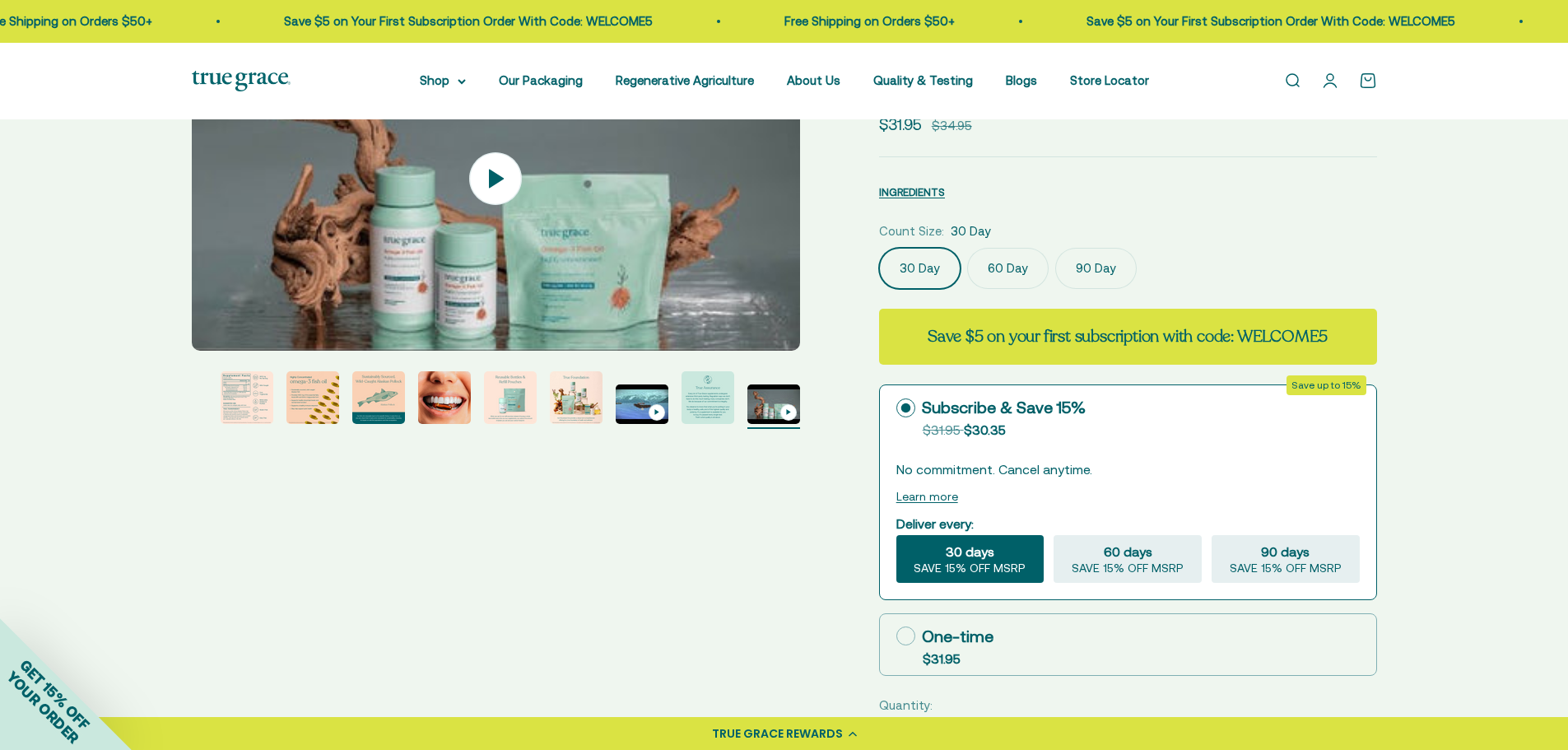
scroll to position [0, 0]
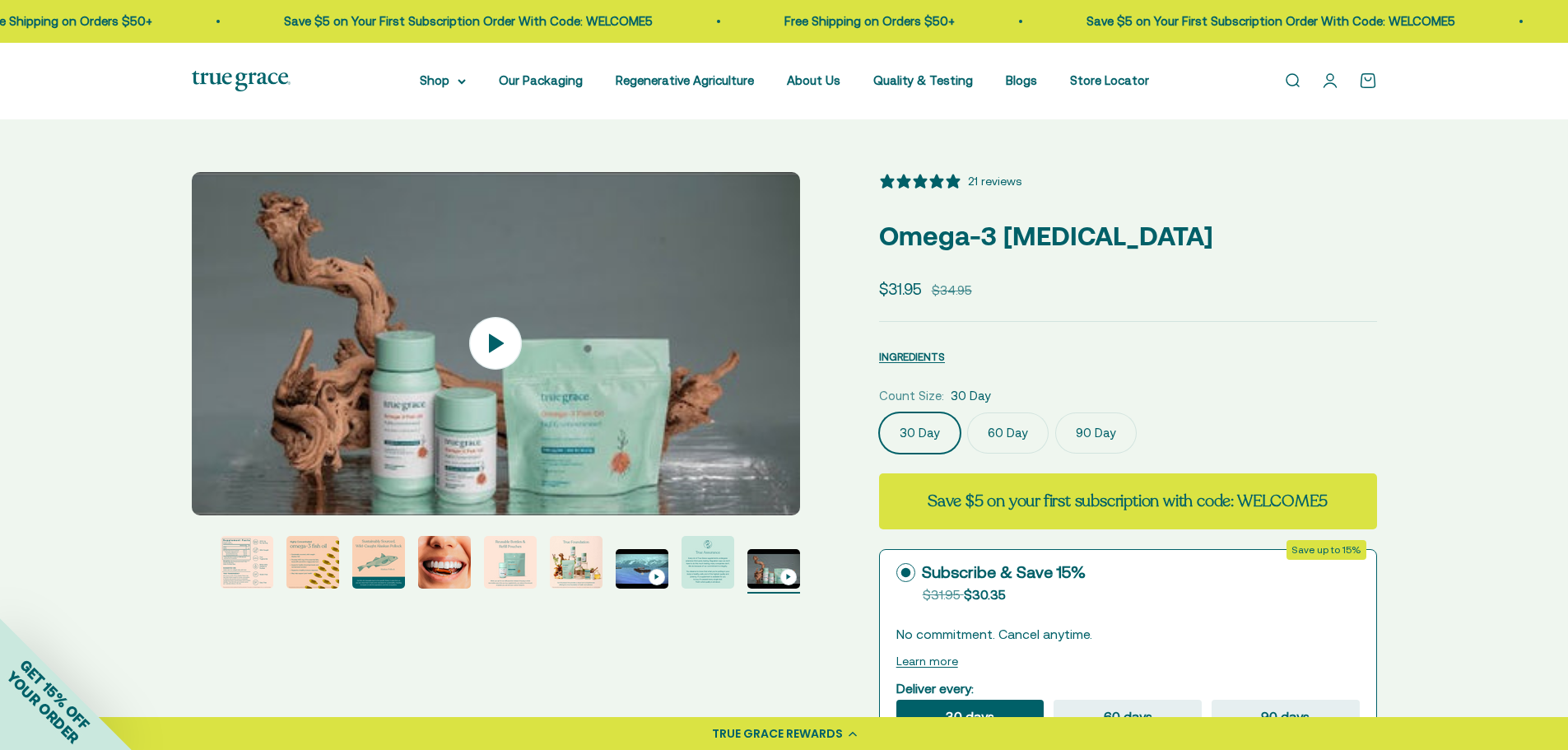
click at [317, 565] on img "Go to item 5" at bounding box center [312, 562] width 53 height 53
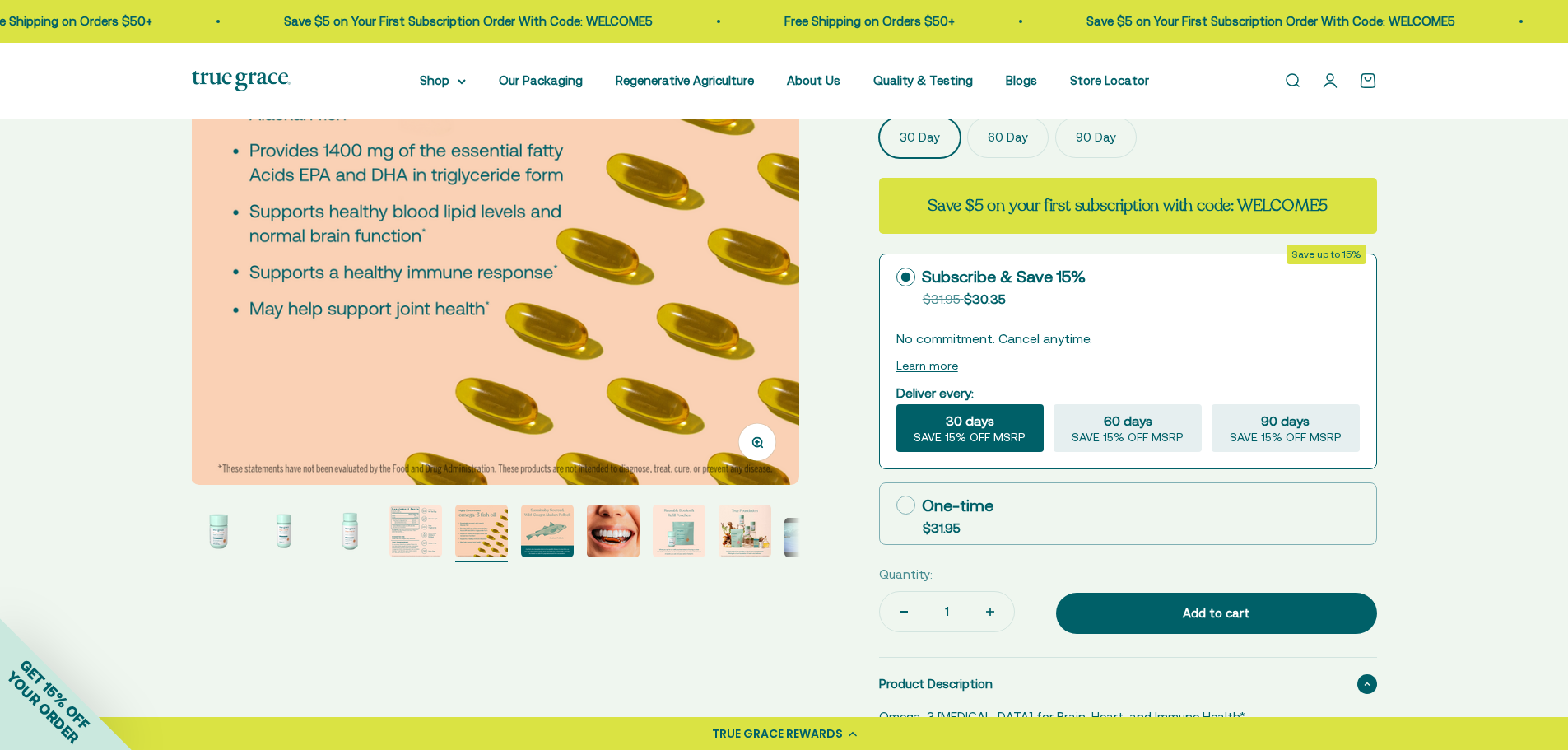
scroll to position [82, 0]
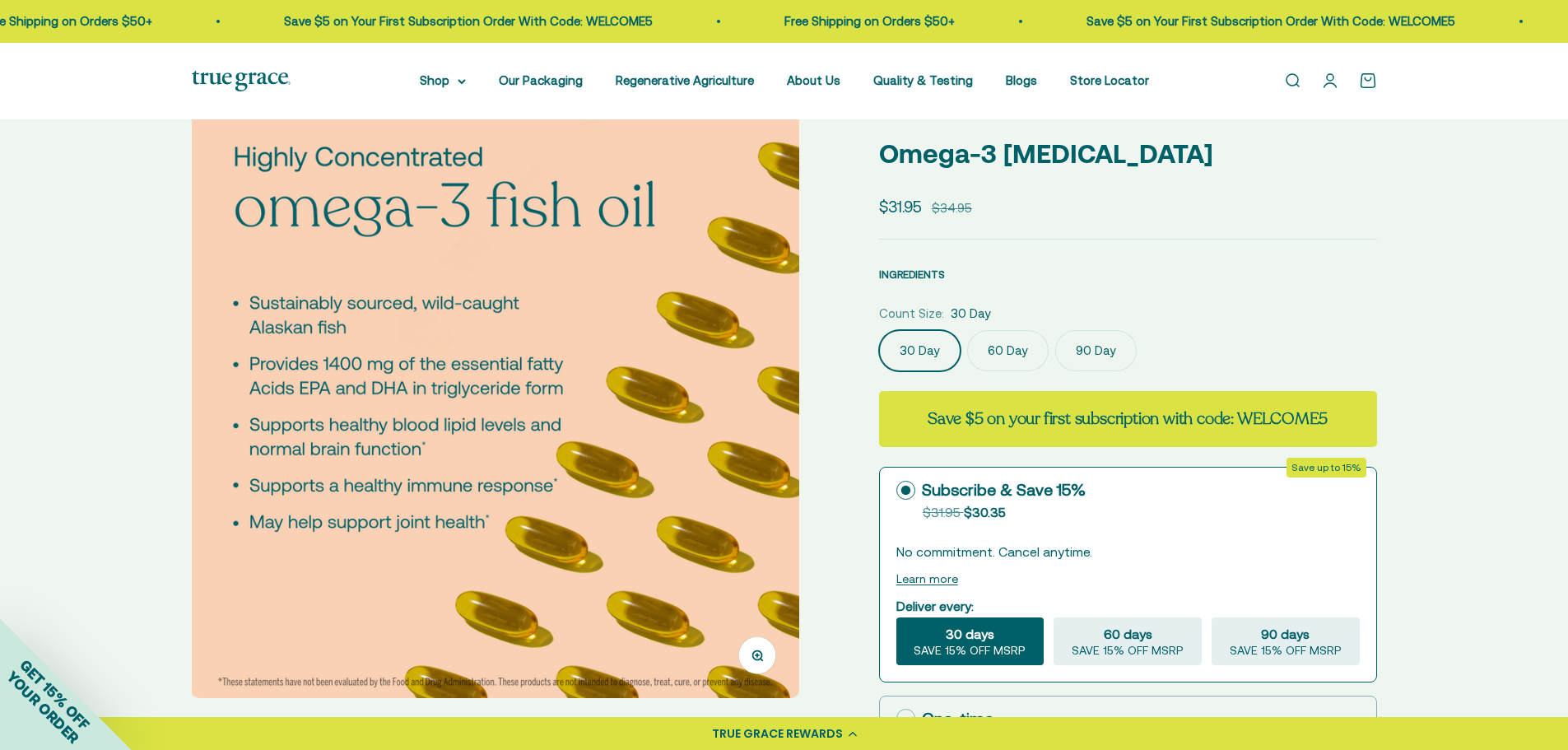
click at [915, 276] on span "INGREDIENTS" at bounding box center [912, 274] width 66 height 12
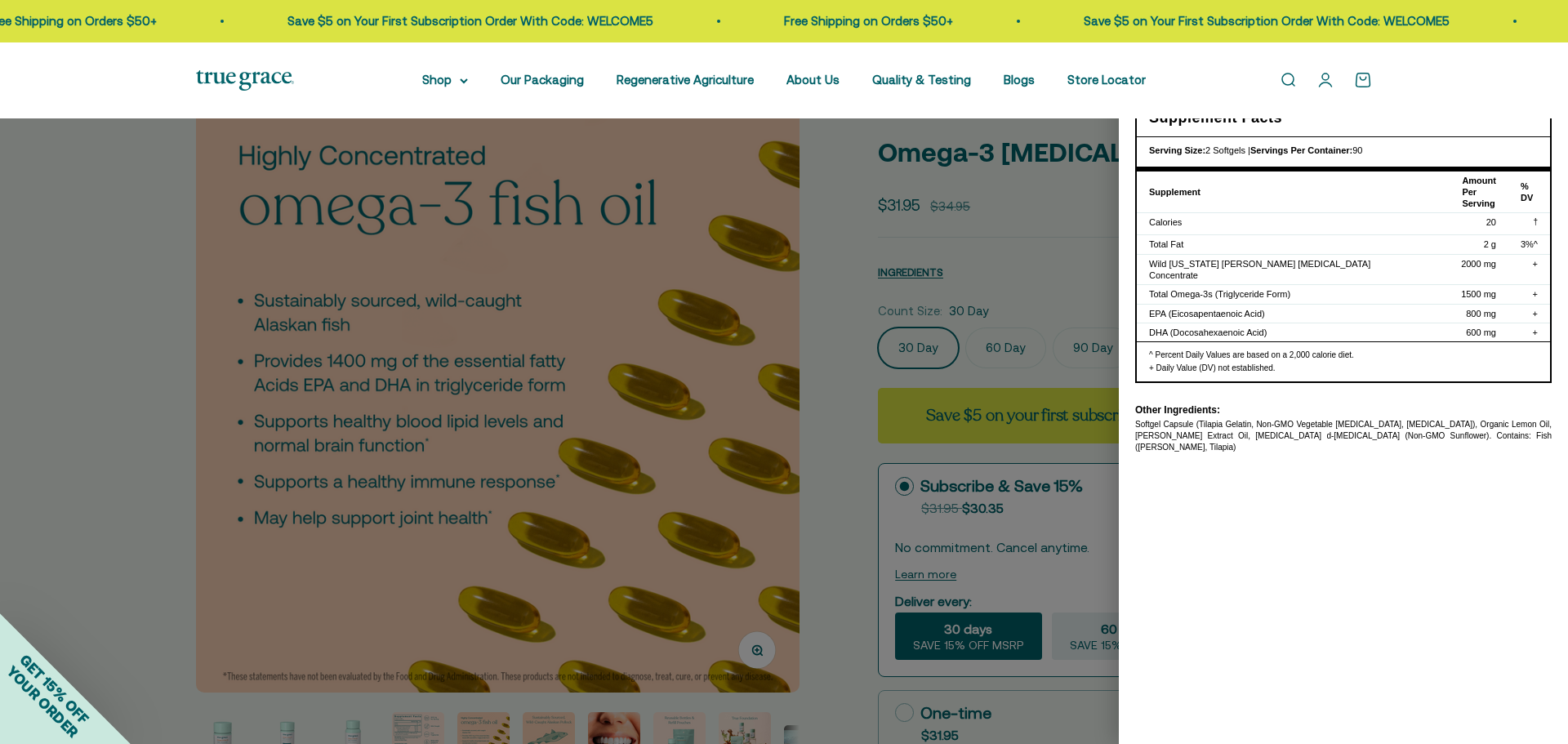
click at [1055, 169] on div at bounding box center [784, 372] width 1568 height 744
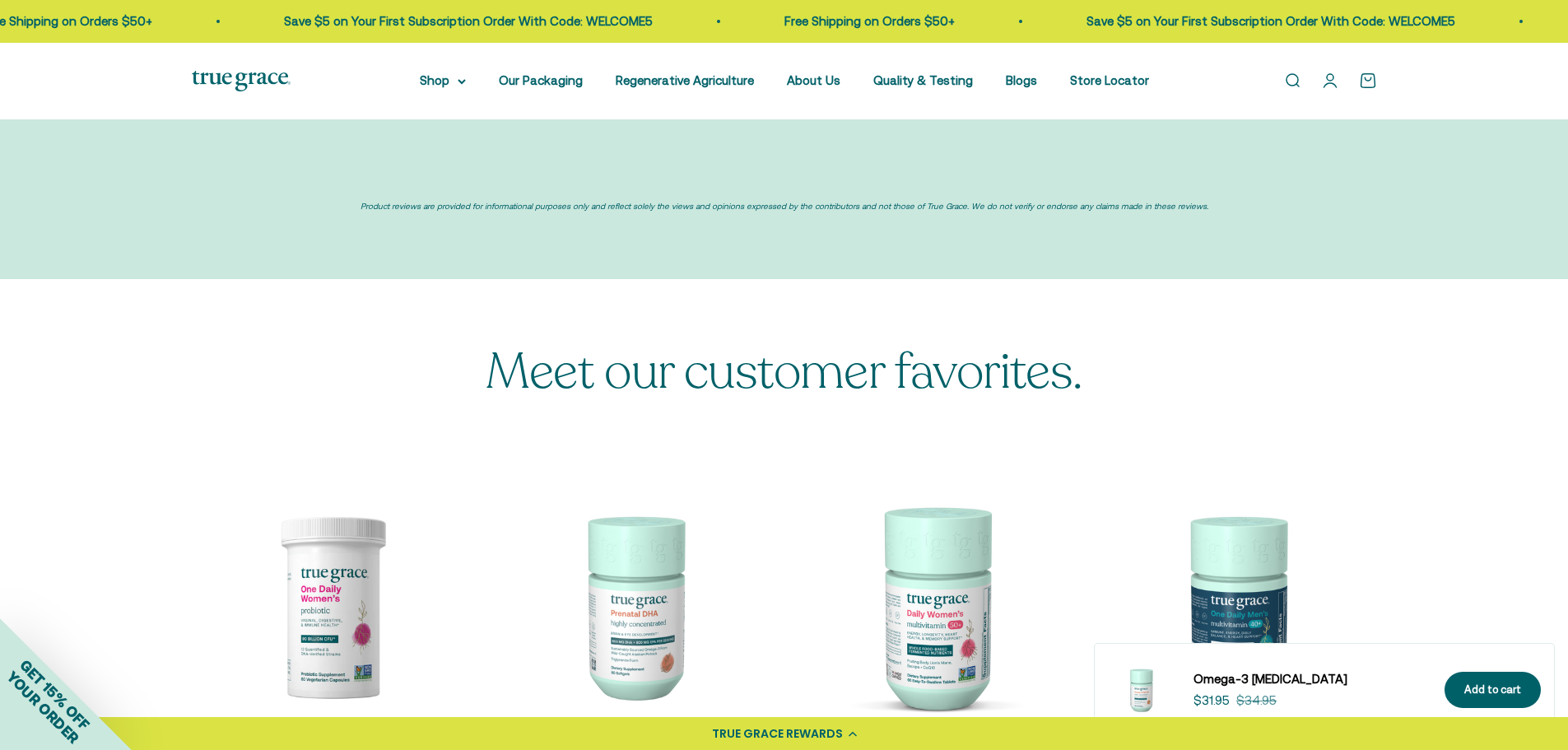
scroll to position [4115, 0]
